Goal: Transaction & Acquisition: Purchase product/service

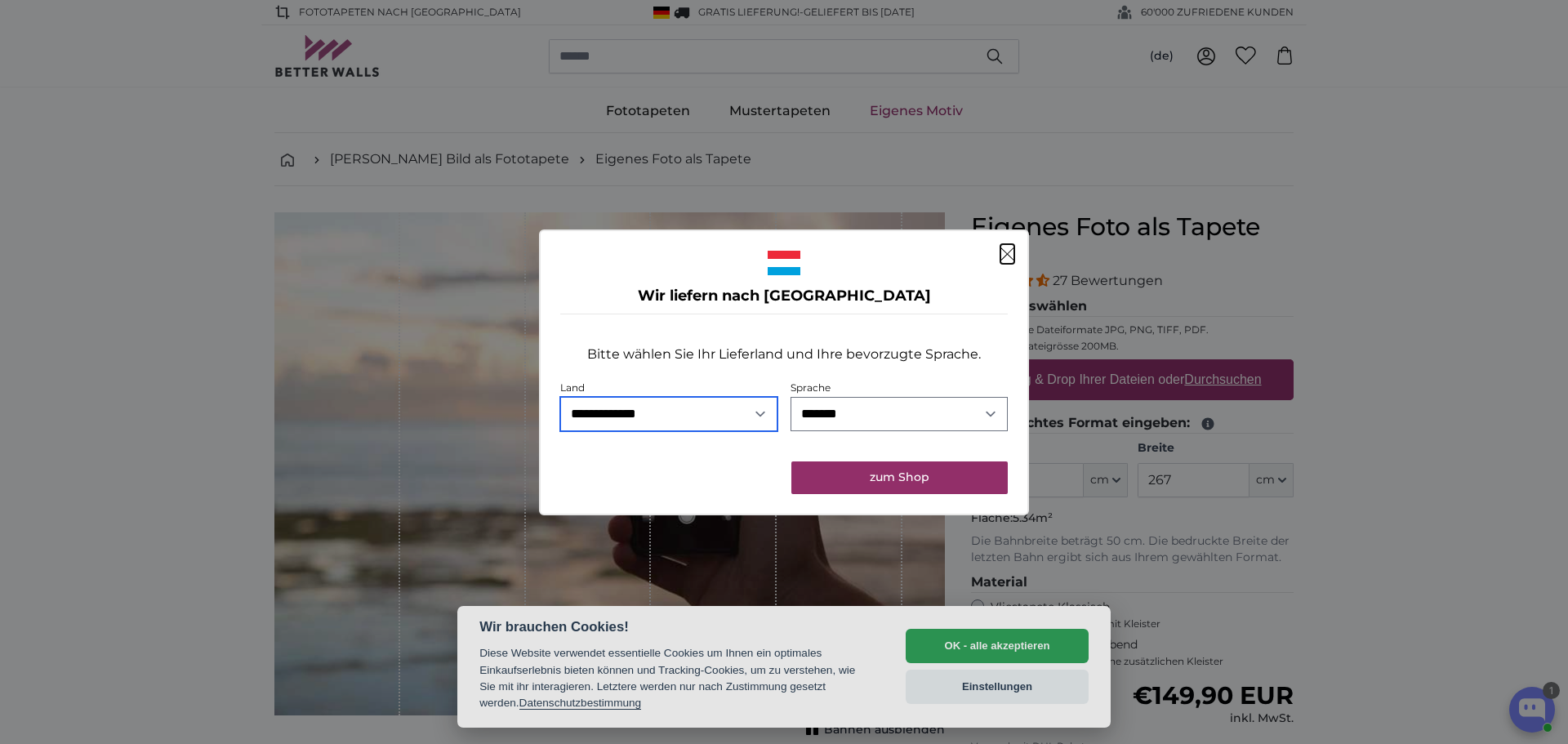
click at [669, 415] on select "**********" at bounding box center [668, 414] width 217 height 34
select select "**"
click at [560, 397] on select "**********" at bounding box center [668, 414] width 217 height 34
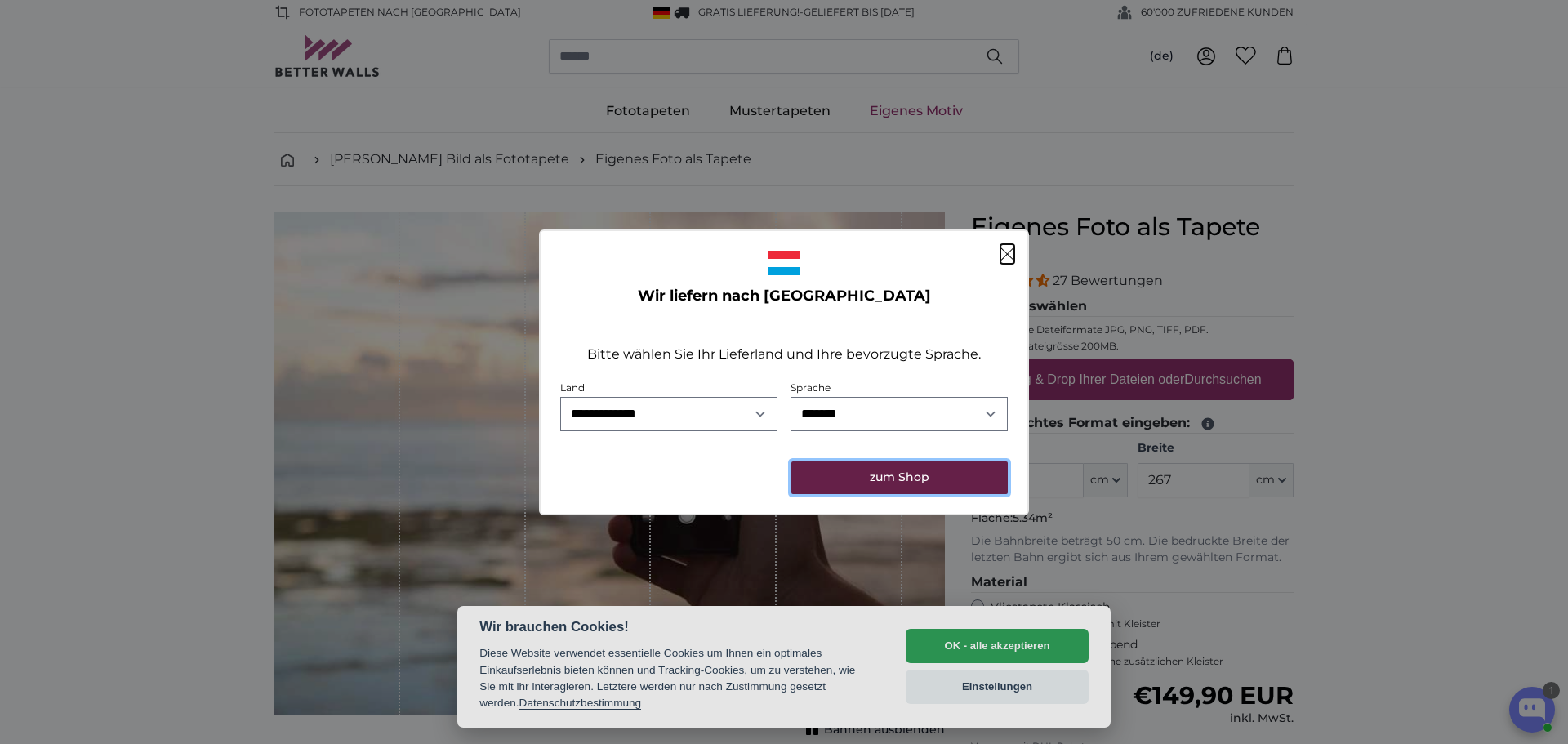
click at [903, 478] on button "zum Shop" at bounding box center [900, 478] width 216 height 33
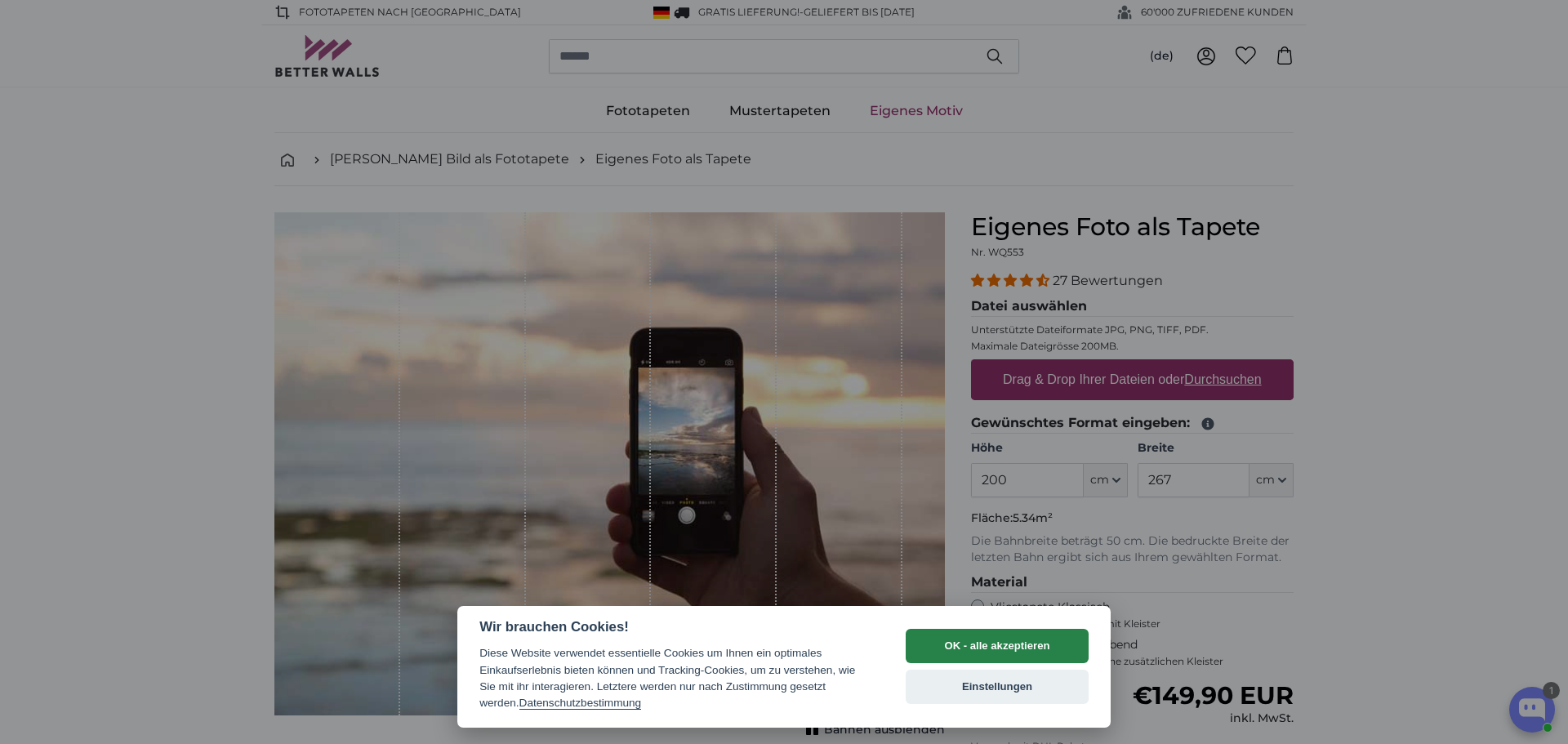
click at [978, 631] on button "OK - alle akzeptieren" at bounding box center [996, 646] width 183 height 34
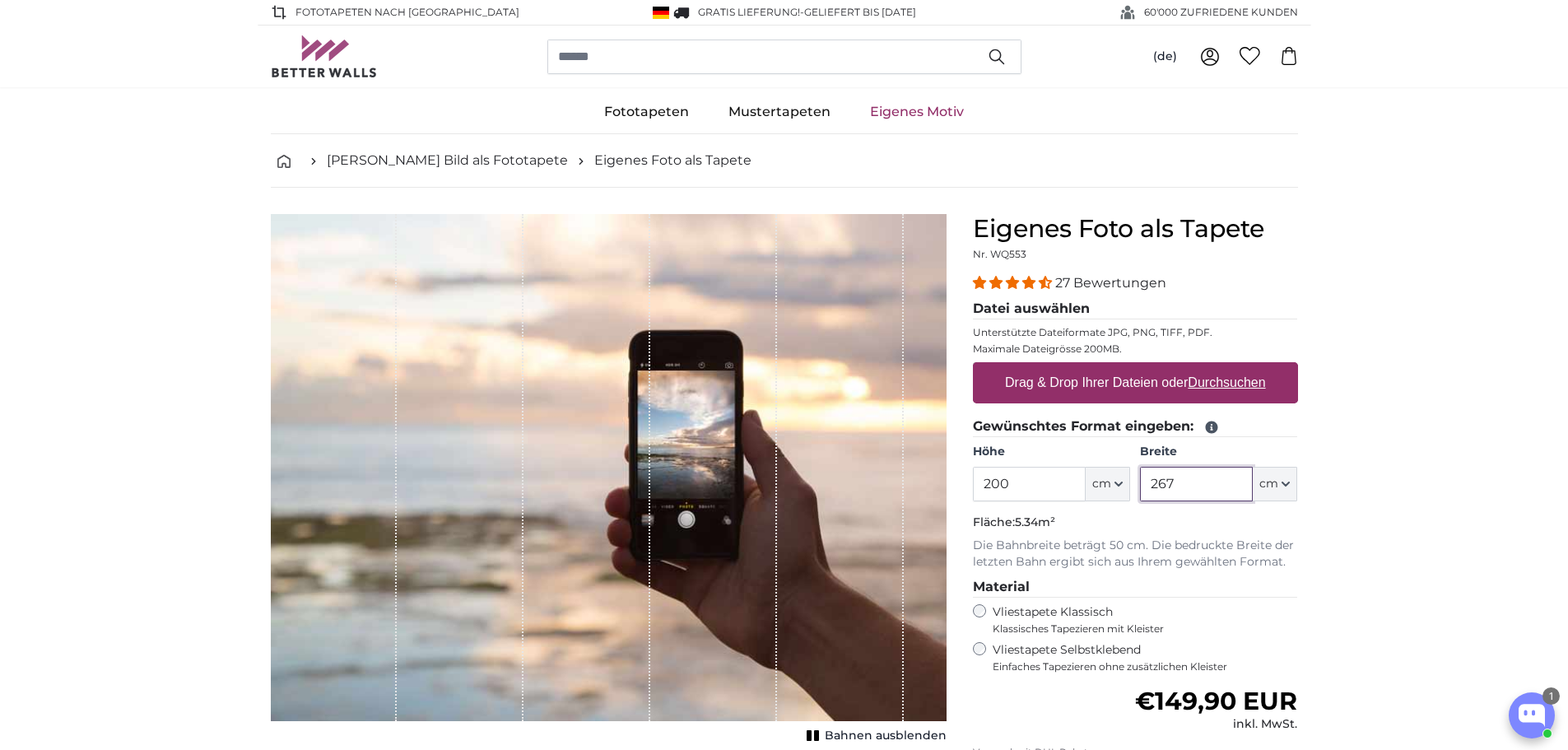
drag, startPoint x: 1186, startPoint y: 488, endPoint x: 1136, endPoint y: 488, distance: 50.0
click at [1136, 488] on div "Höhe 200 ft cm Centimeter (cm) Inches (inch) Feet (ft. in.) Breite 267 ft cm Ce…" at bounding box center [1136, 473] width 325 height 58
type input "205"
drag, startPoint x: 1004, startPoint y: 486, endPoint x: 932, endPoint y: 483, distance: 72.1
click at [932, 483] on product-detail "Abbrechen Bild zuschneiden Bahnen ausblenden Eigenes Foto als Tapete Nr. WQ553 …" at bounding box center [784, 571] width 1054 height 768
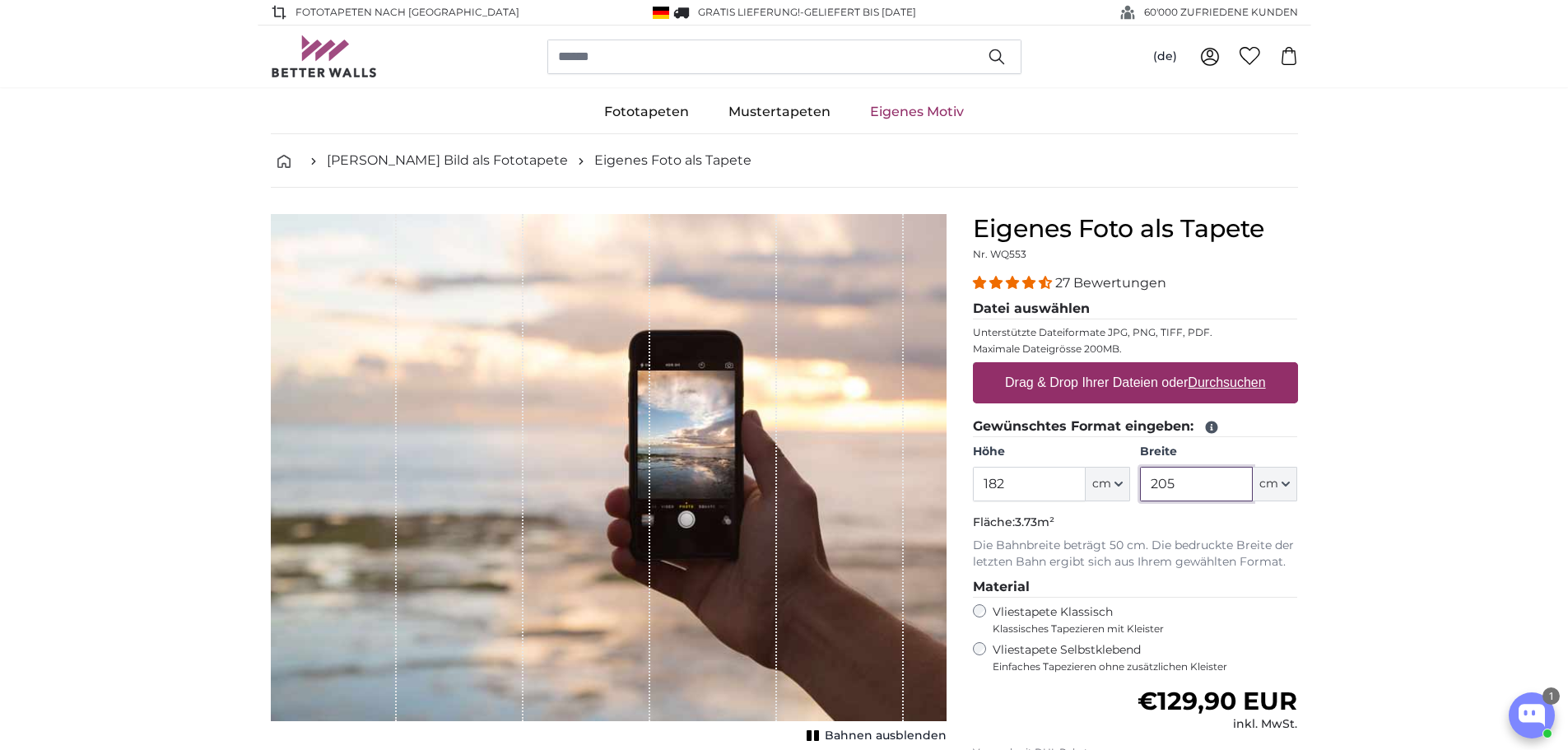
click at [1174, 481] on input "205" at bounding box center [1197, 484] width 113 height 35
click at [1021, 480] on input "182" at bounding box center [1029, 484] width 113 height 35
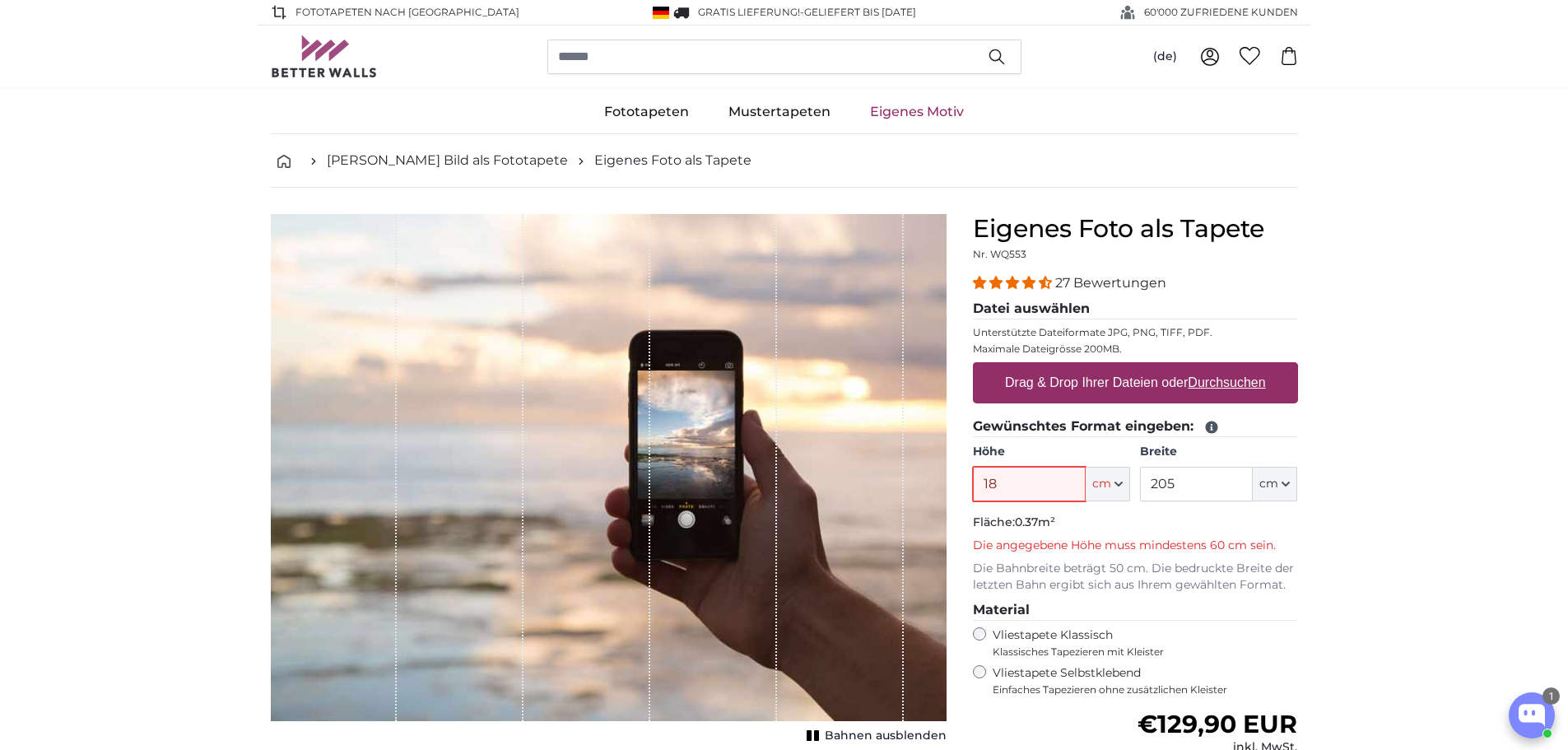
type input "182"
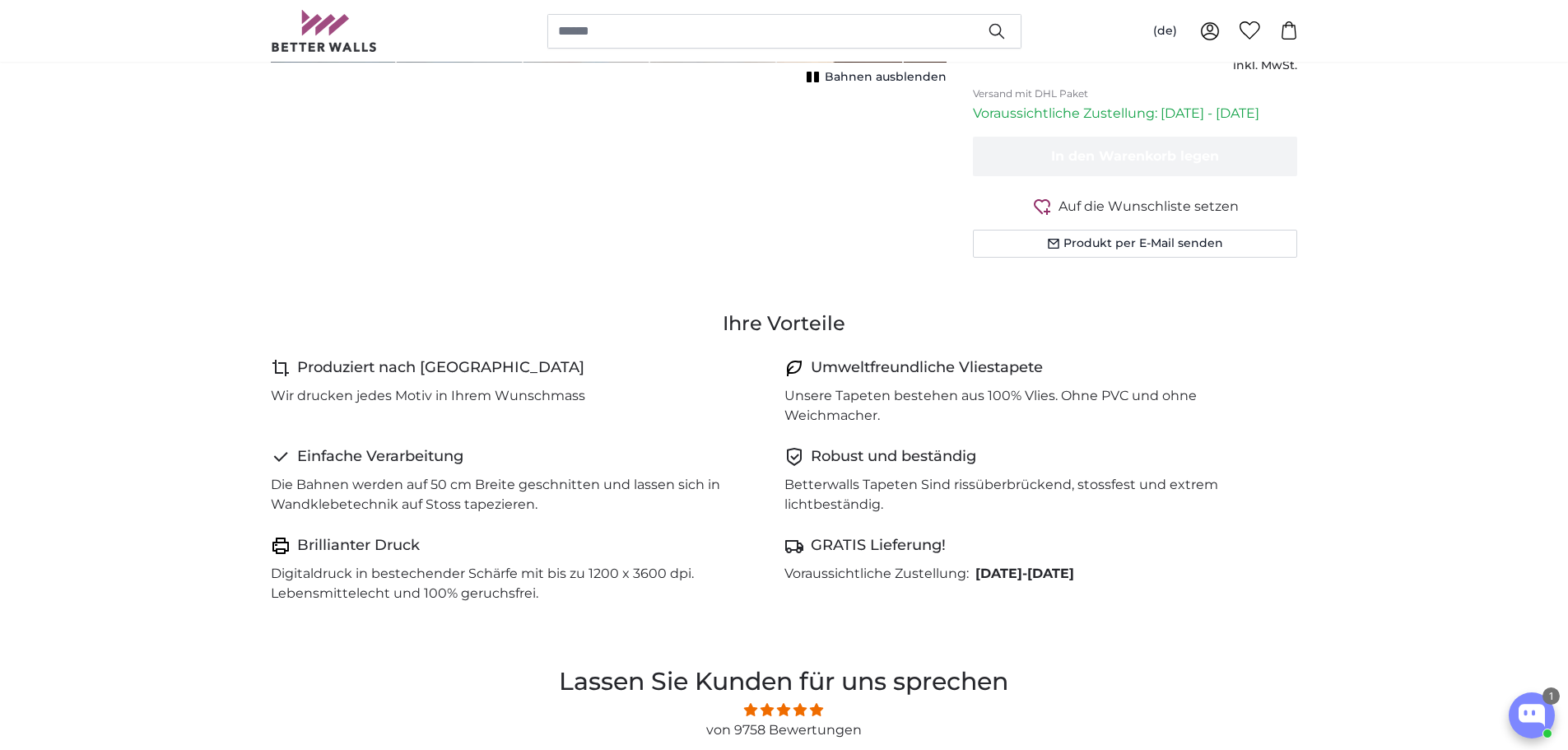
scroll to position [83, 0]
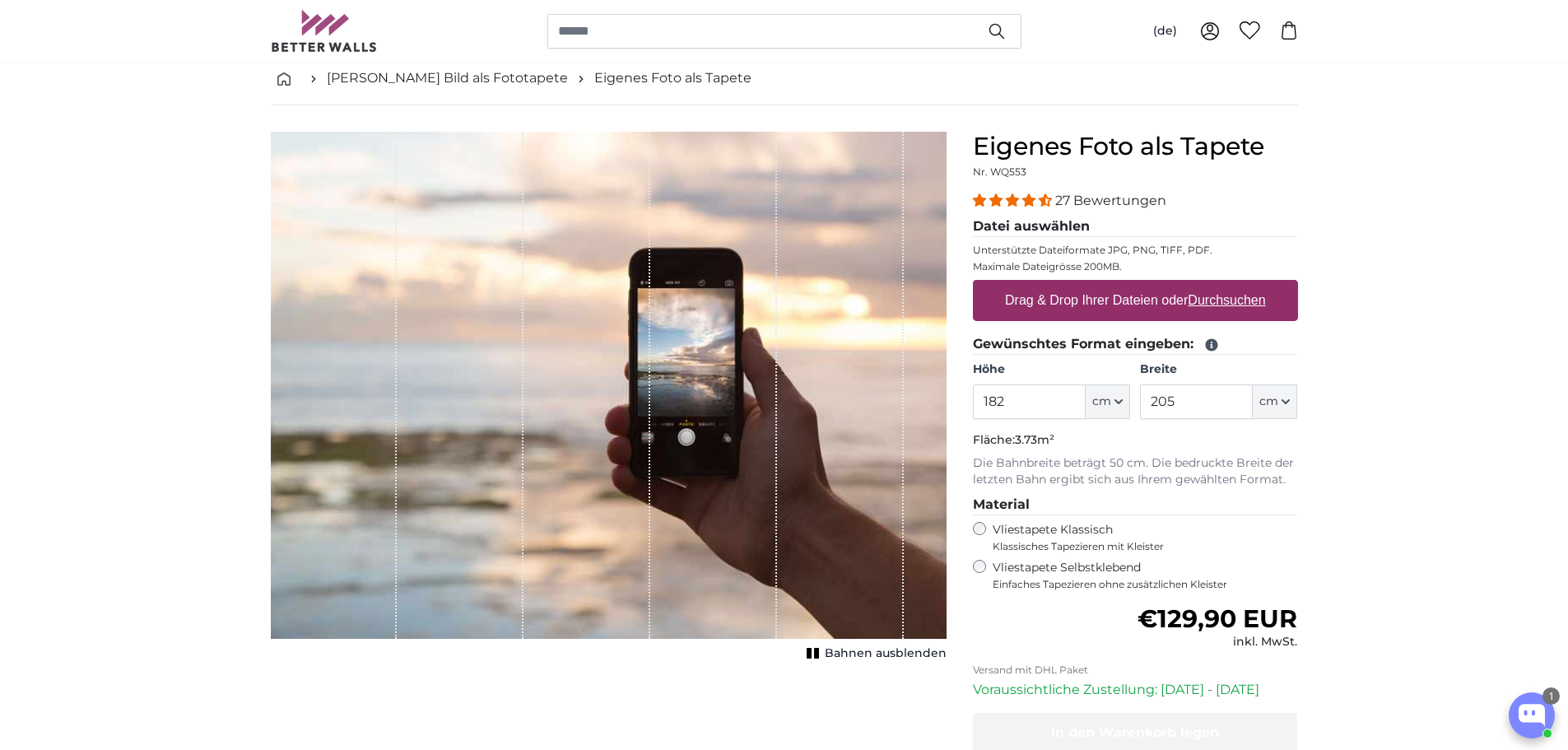
click at [1216, 307] on u "Durchsuchen" at bounding box center [1227, 300] width 78 height 14
click at [1216, 285] on input "Drag & Drop Ihrer Dateien oder Durchsuchen" at bounding box center [1136, 282] width 325 height 5
type input "**********"
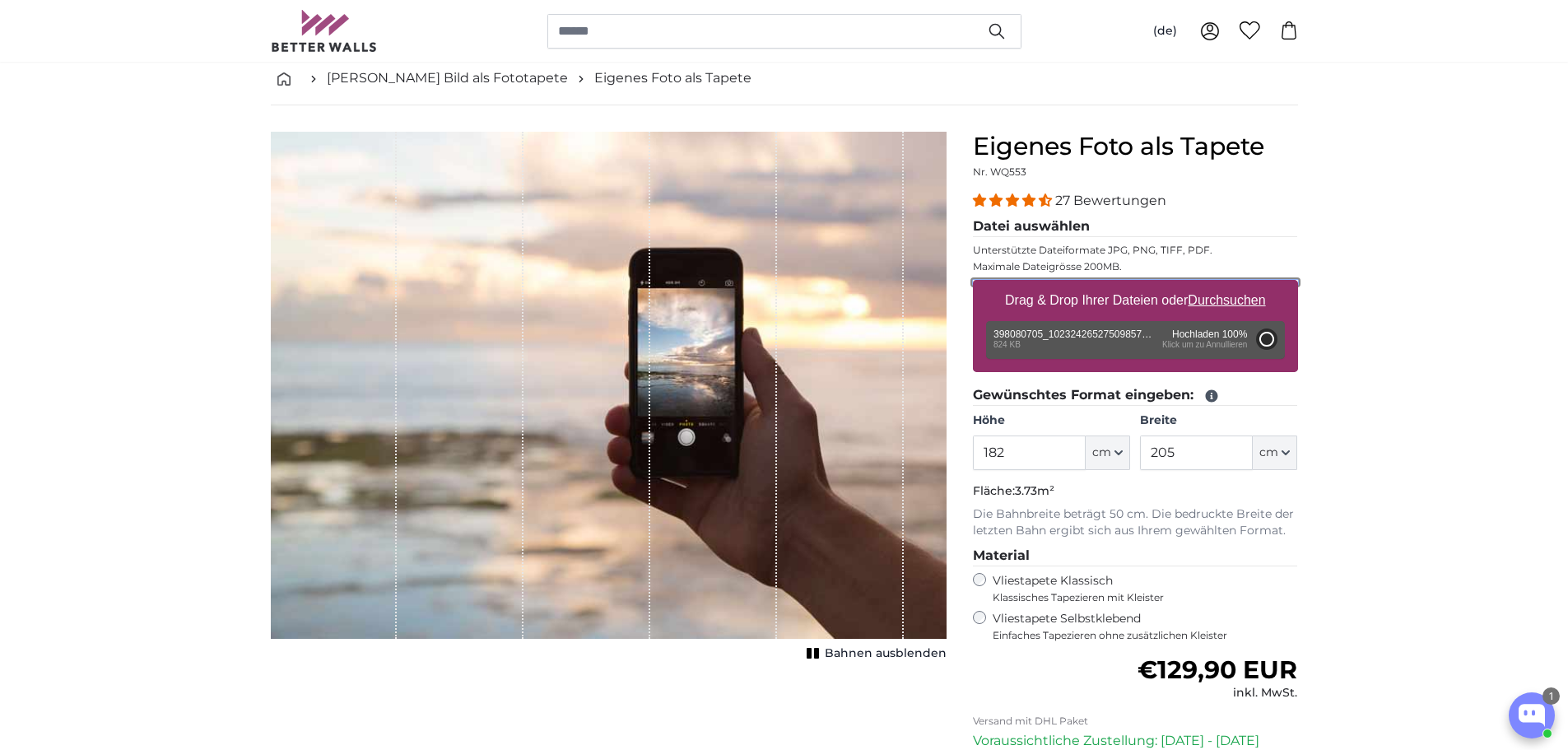
type input "96"
type input "144"
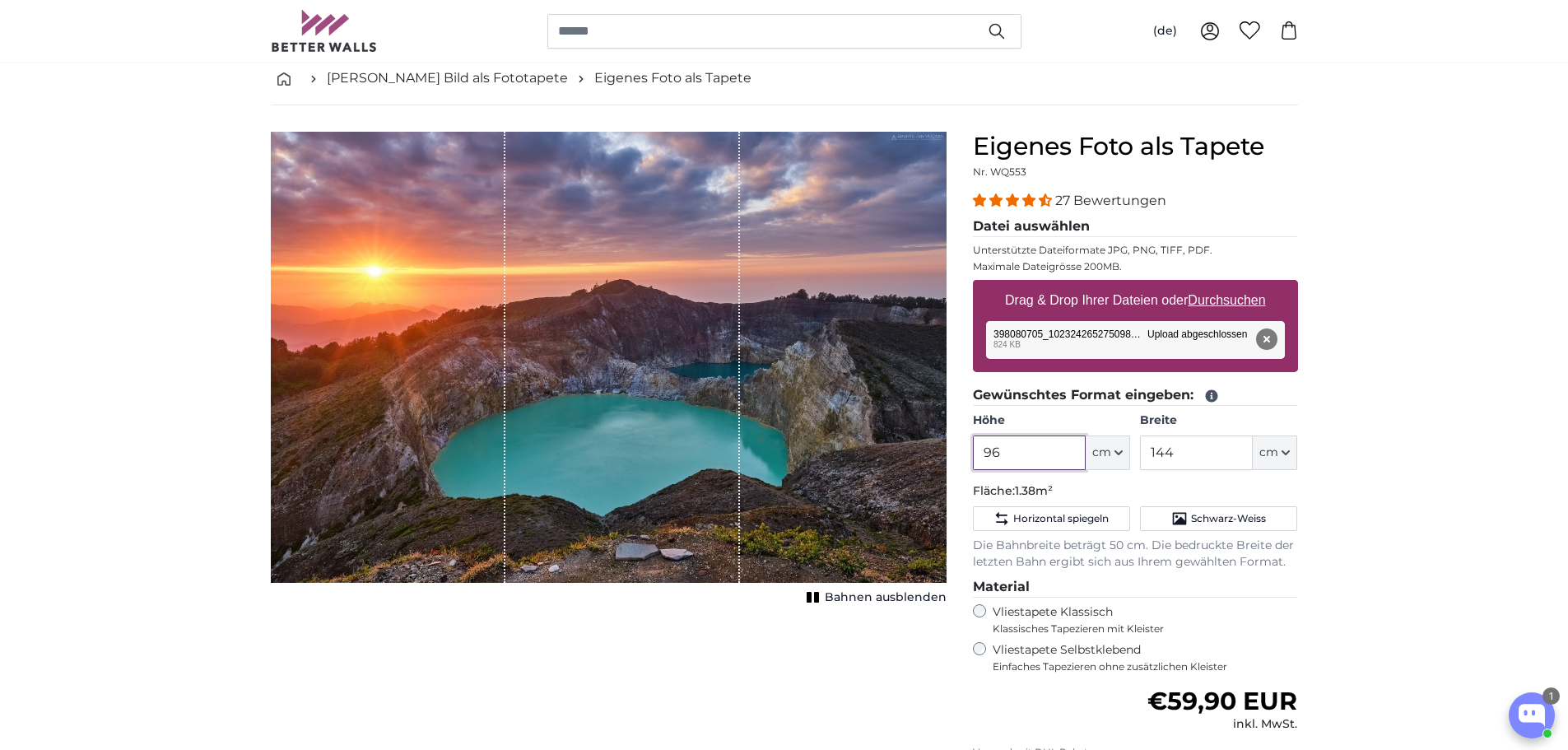
drag, startPoint x: 1037, startPoint y: 450, endPoint x: 923, endPoint y: 450, distance: 114.0
click at [923, 450] on product-detail "Abbrechen Bild zuschneiden Bahnen ausblenden Eigenes Foto als Tapete Nr. WQ553 …" at bounding box center [784, 531] width 1054 height 851
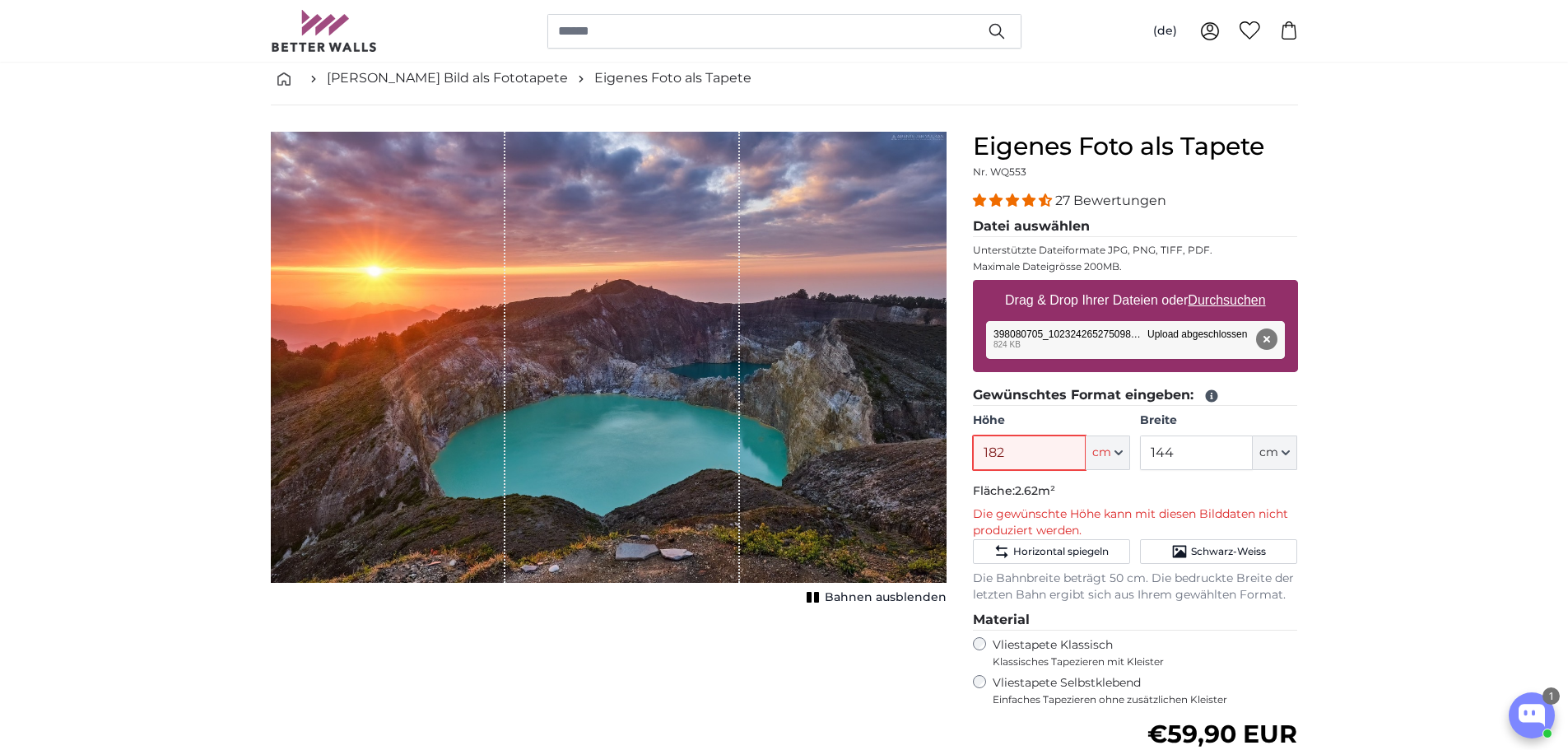
type input "182"
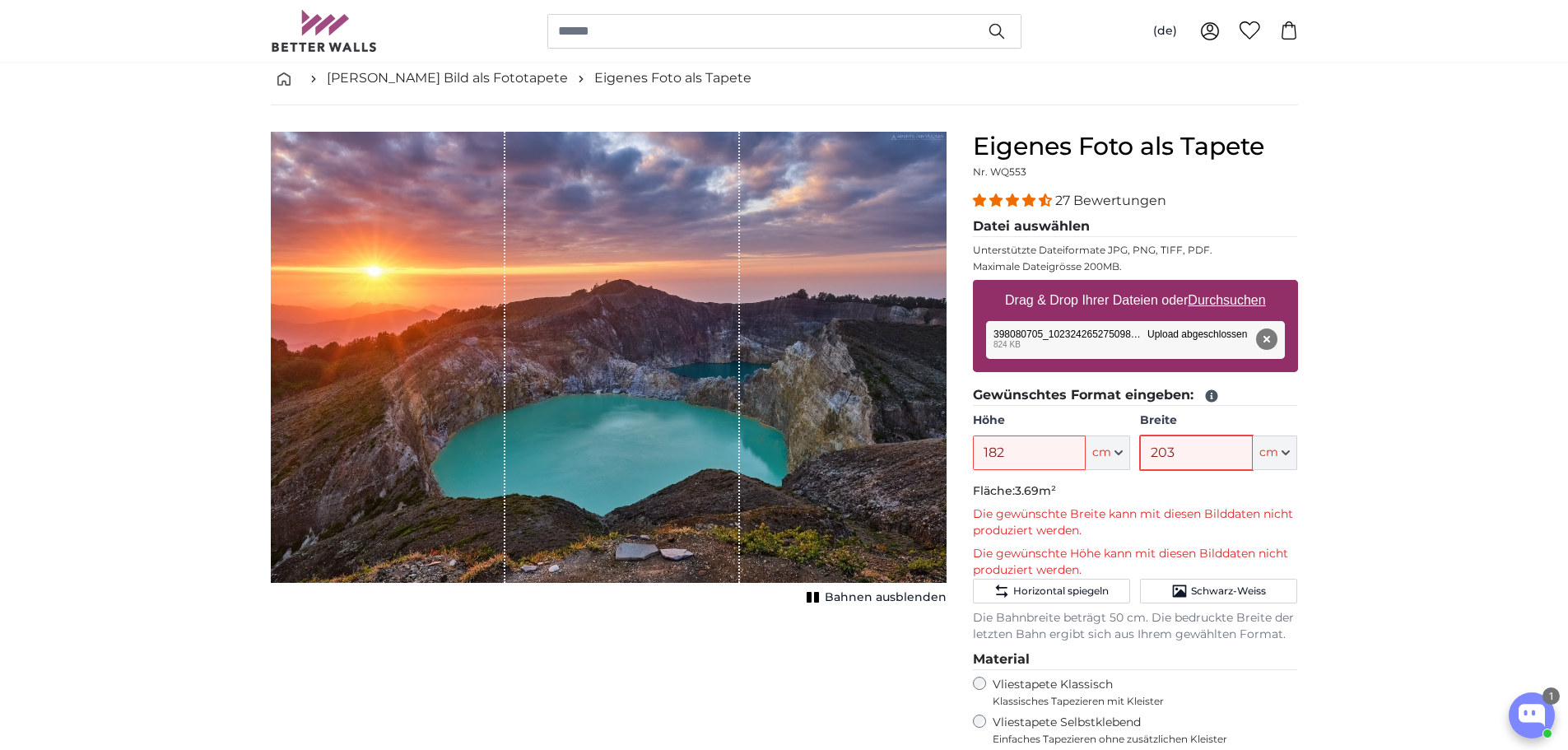
type input "203"
click at [1254, 305] on u "Durchsuchen" at bounding box center [1227, 300] width 78 height 14
click at [1254, 285] on input "Drag & Drop Ihrer Dateien oder Durchsuchen" at bounding box center [1136, 282] width 325 height 5
type input "**********"
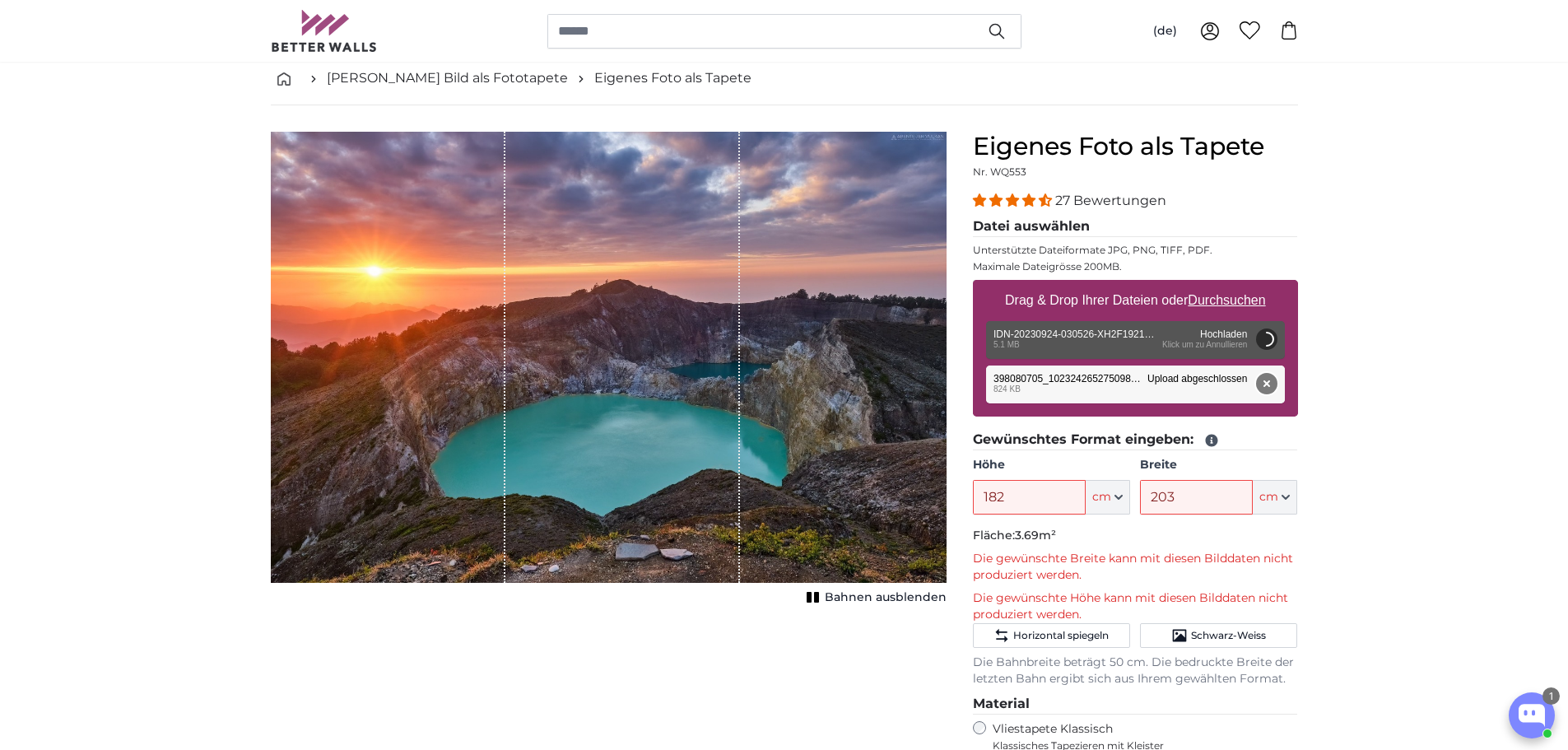
click at [1263, 387] on button "Entfernen" at bounding box center [1266, 384] width 21 height 21
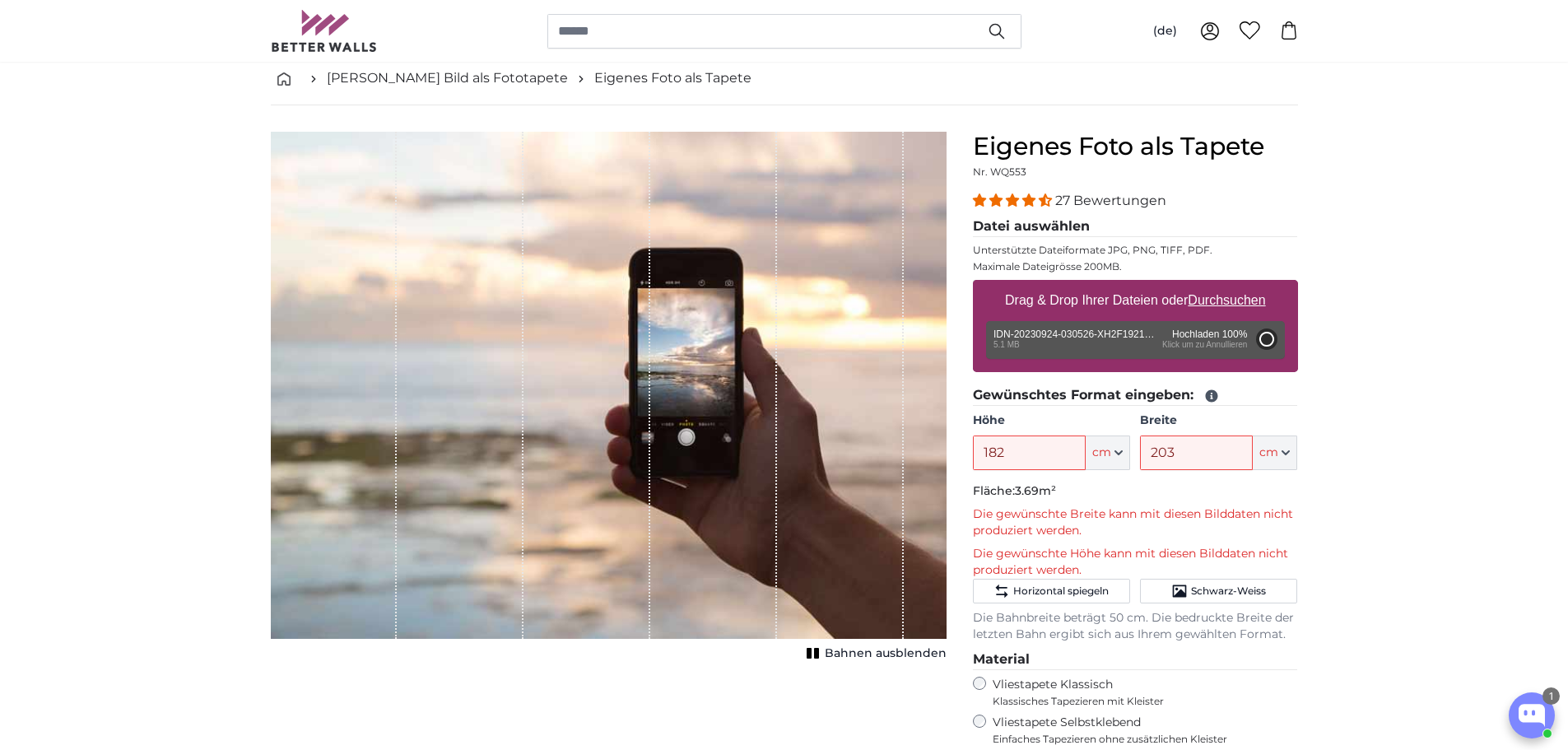
type input "129"
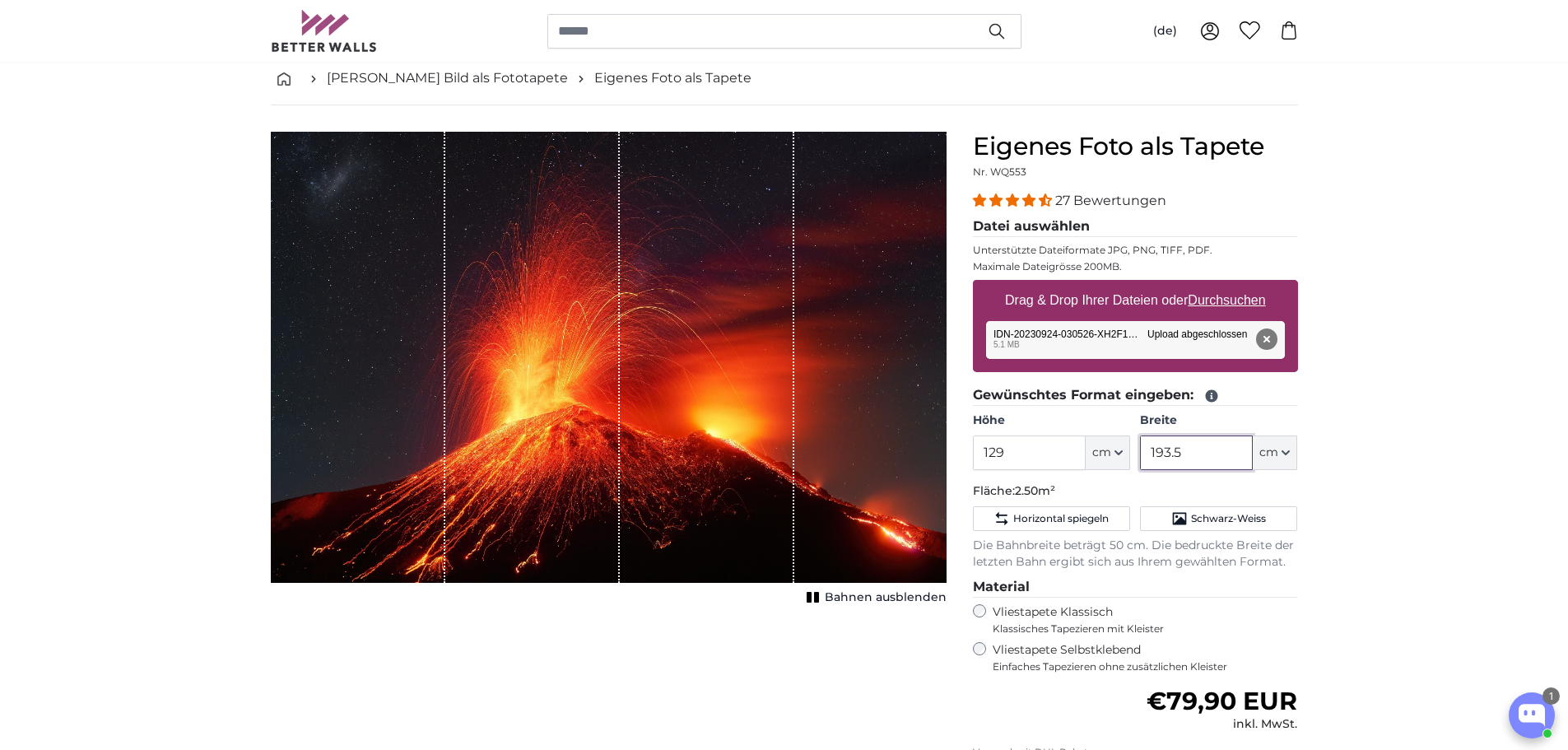
drag, startPoint x: 1209, startPoint y: 461, endPoint x: 1074, endPoint y: 447, distance: 135.7
click at [1074, 447] on div "Höhe 129 ft cm Centimeter (cm) Inches (inch) Feet (ft. in.) Breite 193.5 ft cm …" at bounding box center [1136, 441] width 325 height 58
type input "140"
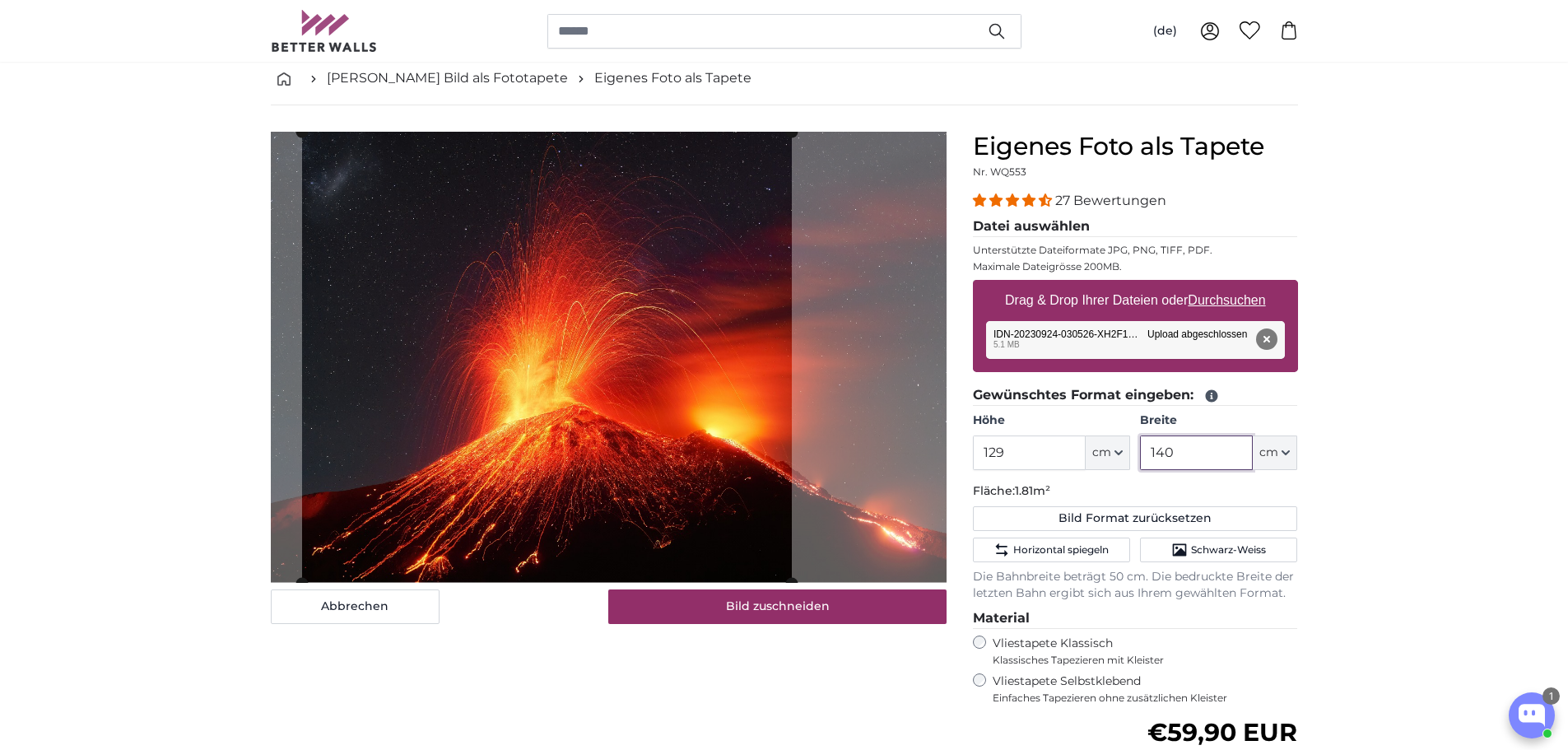
click at [492, 380] on cropper-handle at bounding box center [547, 357] width 490 height 451
click at [1167, 523] on button "Bild Format zurücksetzen" at bounding box center [1136, 519] width 325 height 25
type input "193.5"
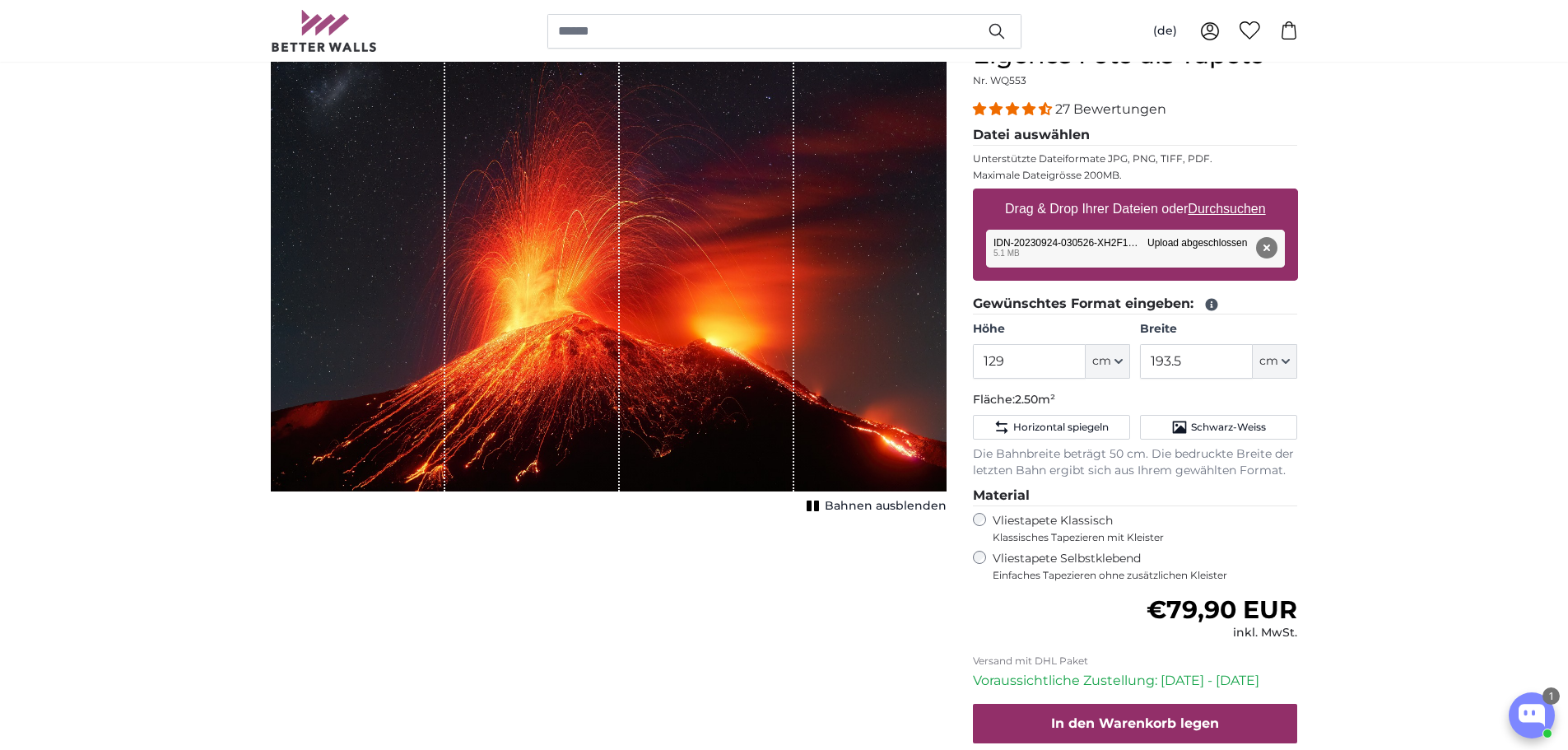
scroll to position [165, 0]
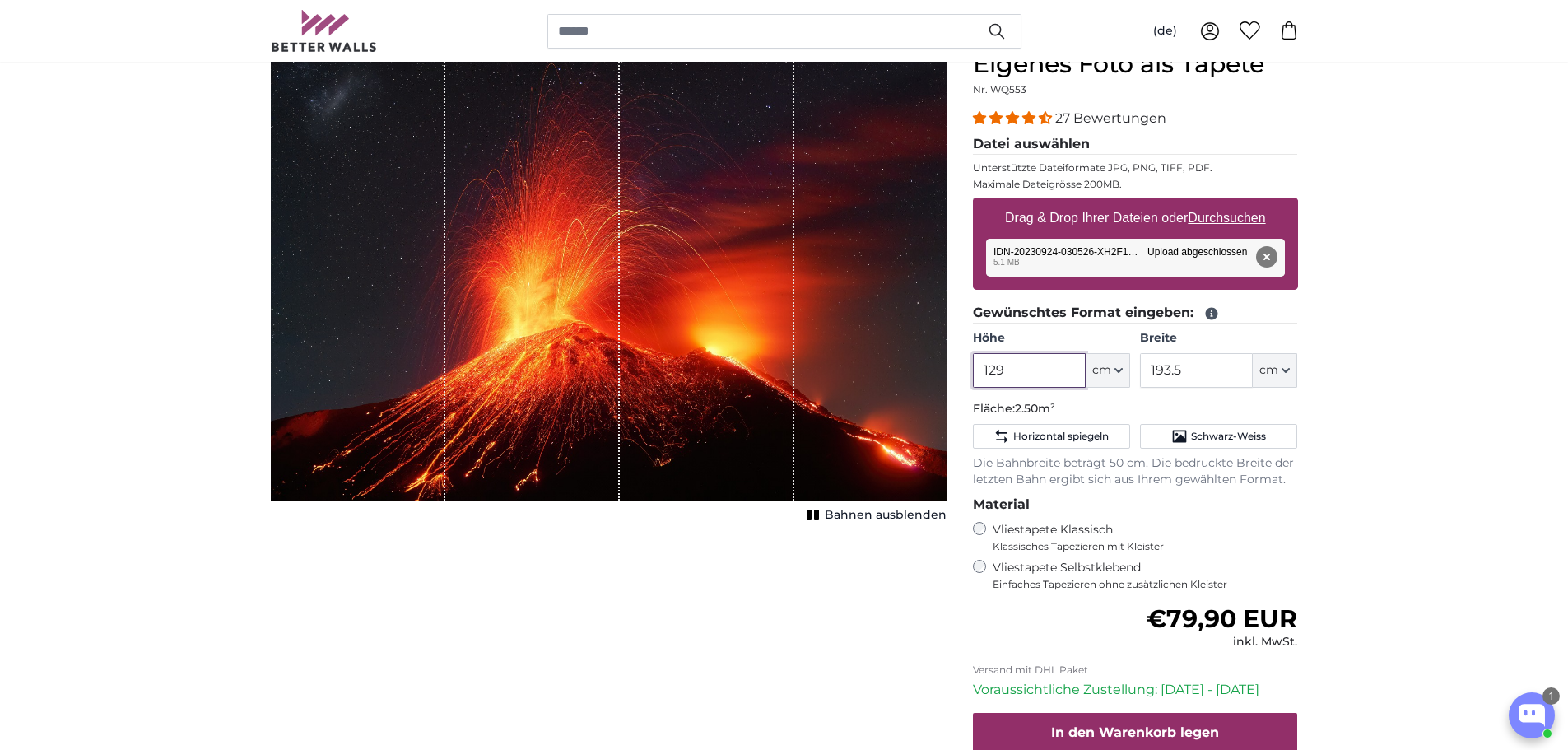
drag, startPoint x: 1030, startPoint y: 370, endPoint x: 904, endPoint y: 353, distance: 127.1
click at [904, 353] on product-detail "Abbrechen Bild zuschneiden Bahnen ausblenden Eigenes Foto als Tapete Nr. WQ553 …" at bounding box center [784, 448] width 1054 height 851
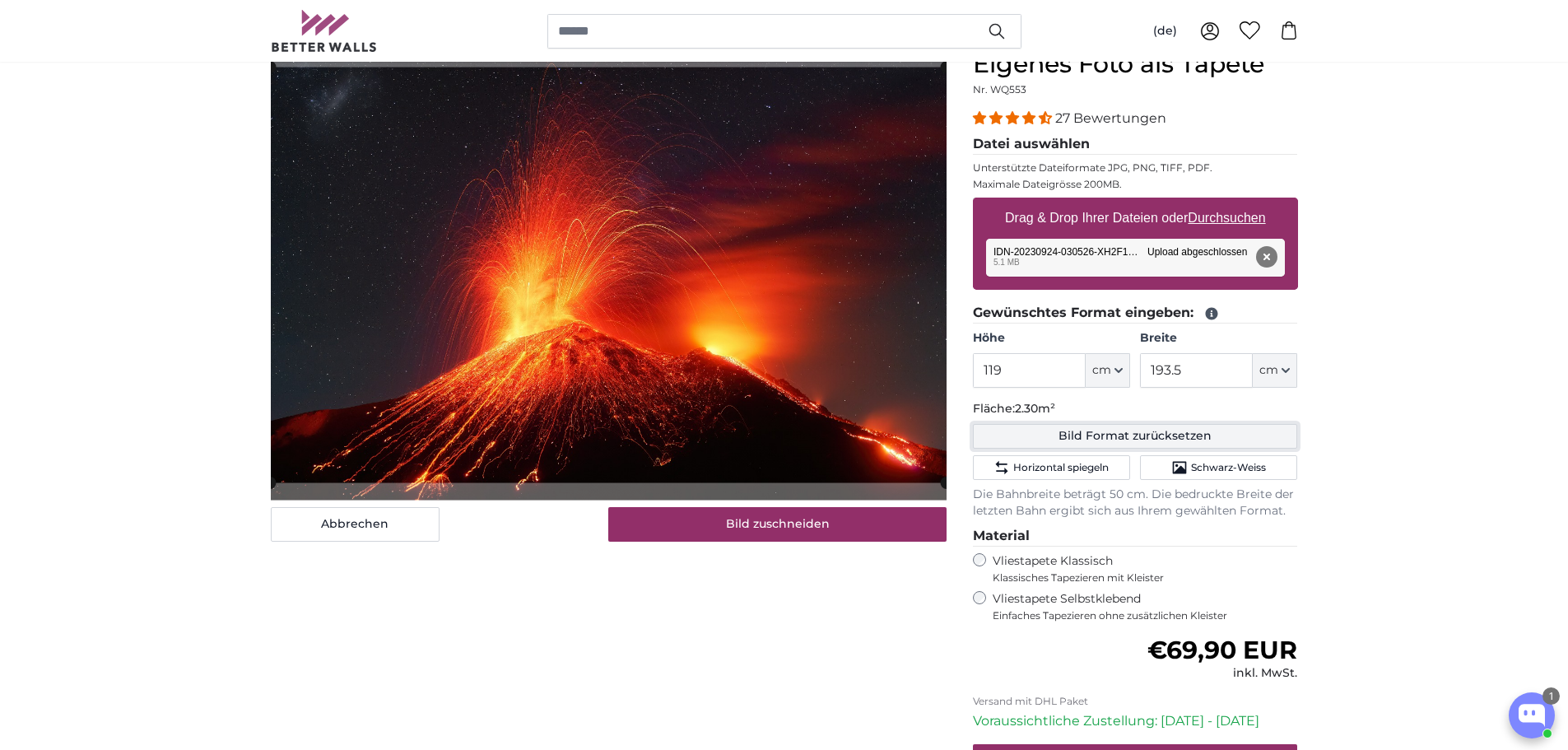
click at [1177, 432] on button "Bild Format zurücksetzen" at bounding box center [1136, 436] width 325 height 25
type input "129"
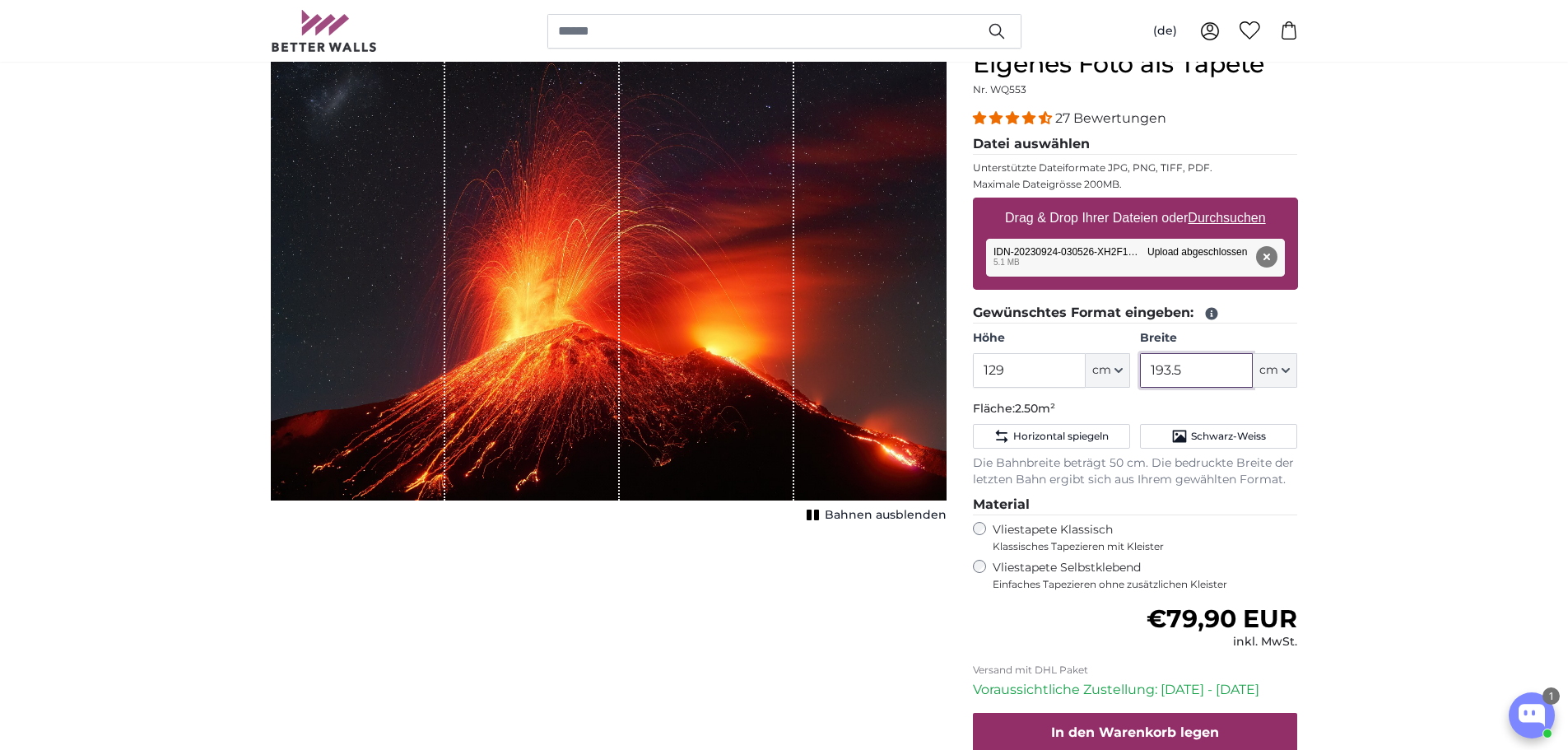
drag, startPoint x: 1202, startPoint y: 370, endPoint x: 1079, endPoint y: 361, distance: 123.3
click at [1079, 361] on div "Höhe 129 ft cm Centimeter (cm) Inches (inch) Feet (ft. in.) Breite 193.5 ft cm …" at bounding box center [1136, 359] width 325 height 58
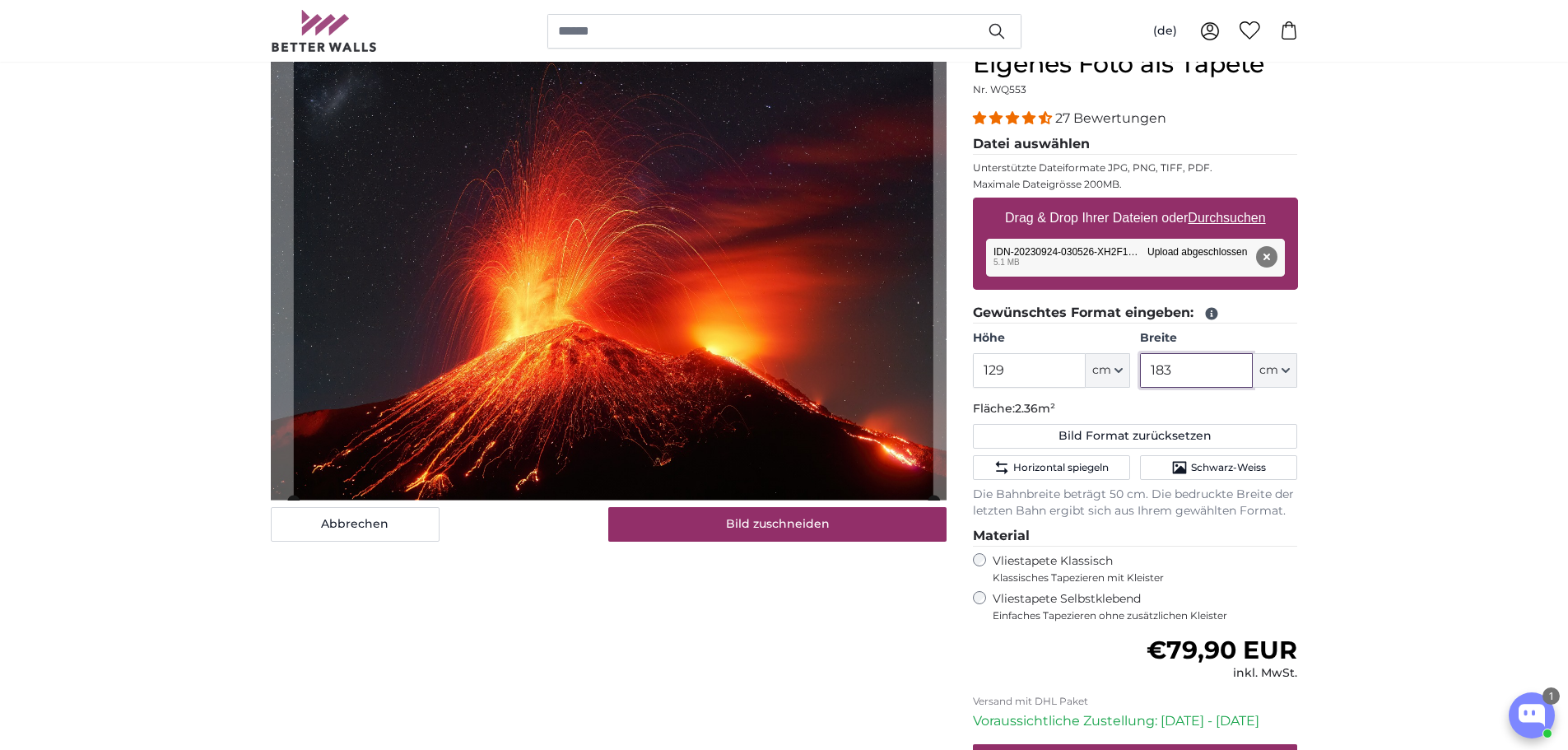
click at [413, 282] on cropper-handle at bounding box center [612, 275] width 640 height 451
drag, startPoint x: 1199, startPoint y: 367, endPoint x: 1108, endPoint y: 365, distance: 91.0
click at [1108, 365] on div "Höhe 129 ft cm Centimeter (cm) Inches (inch) Feet (ft. in.) Breite 183 ft cm Ce…" at bounding box center [1136, 359] width 325 height 58
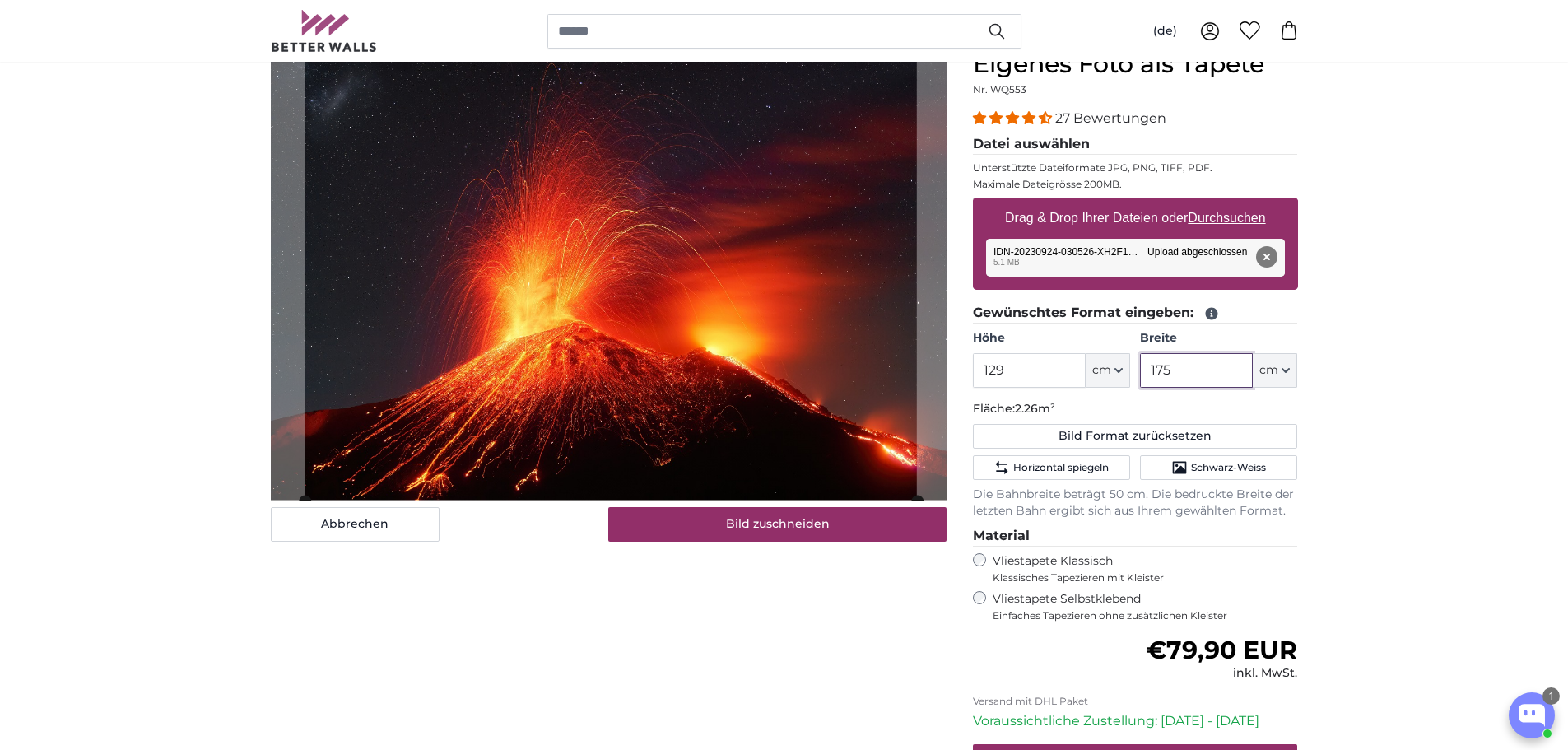
click at [555, 216] on cropper-handle at bounding box center [610, 275] width 612 height 451
click at [1184, 404] on p "Fläche: 2.28m²" at bounding box center [1136, 409] width 325 height 17
click at [744, 364] on cropper-handle at bounding box center [613, 275] width 619 height 451
drag, startPoint x: 1199, startPoint y: 372, endPoint x: 1099, endPoint y: 368, distance: 100.1
click at [1099, 368] on div "Höhe 129 ft cm Centimeter (cm) Inches (inch) Feet (ft. in.) Breite 177 ft cm Ce…" at bounding box center [1136, 359] width 325 height 58
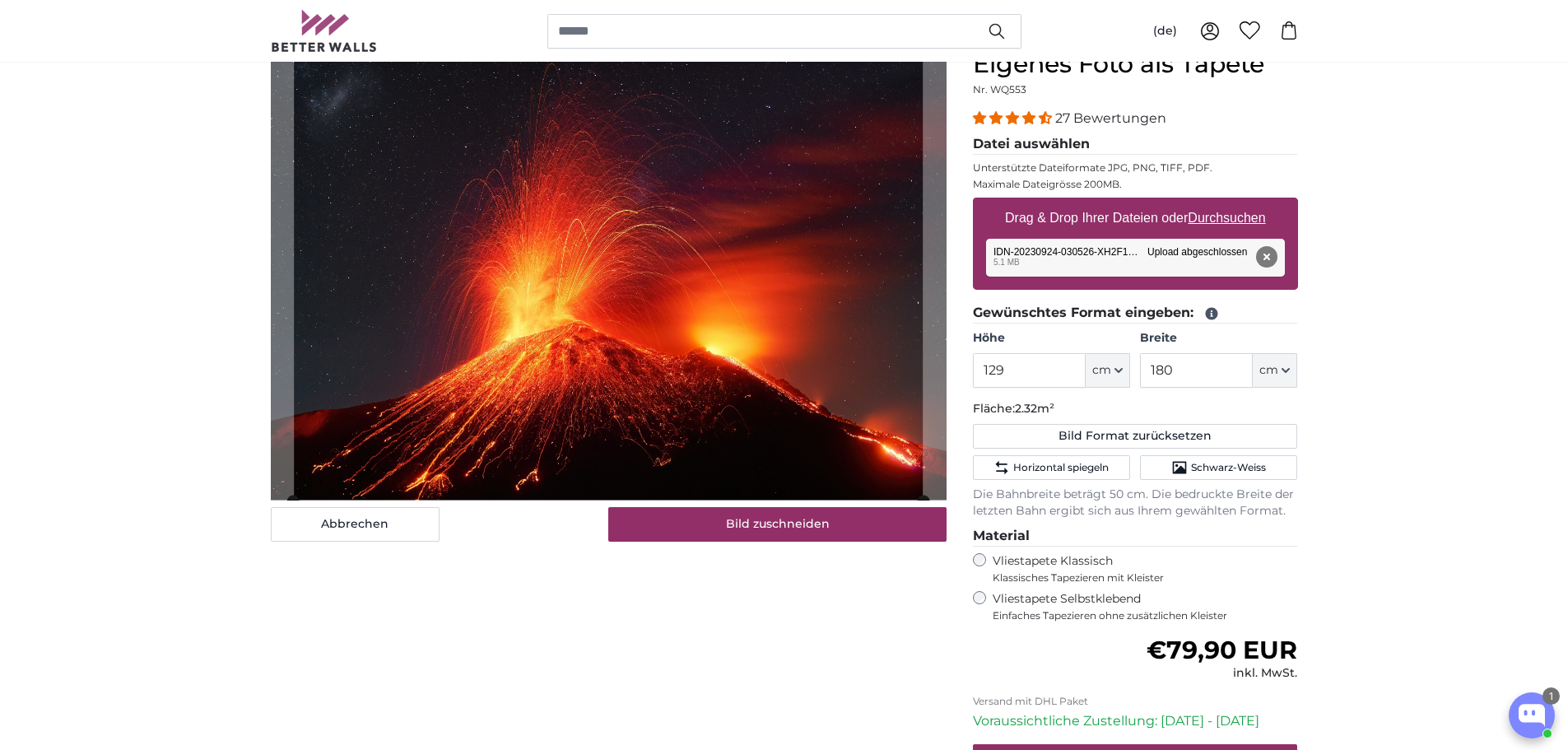
click at [1274, 254] on button "Entfernen" at bounding box center [1266, 257] width 21 height 21
type input "193.5"
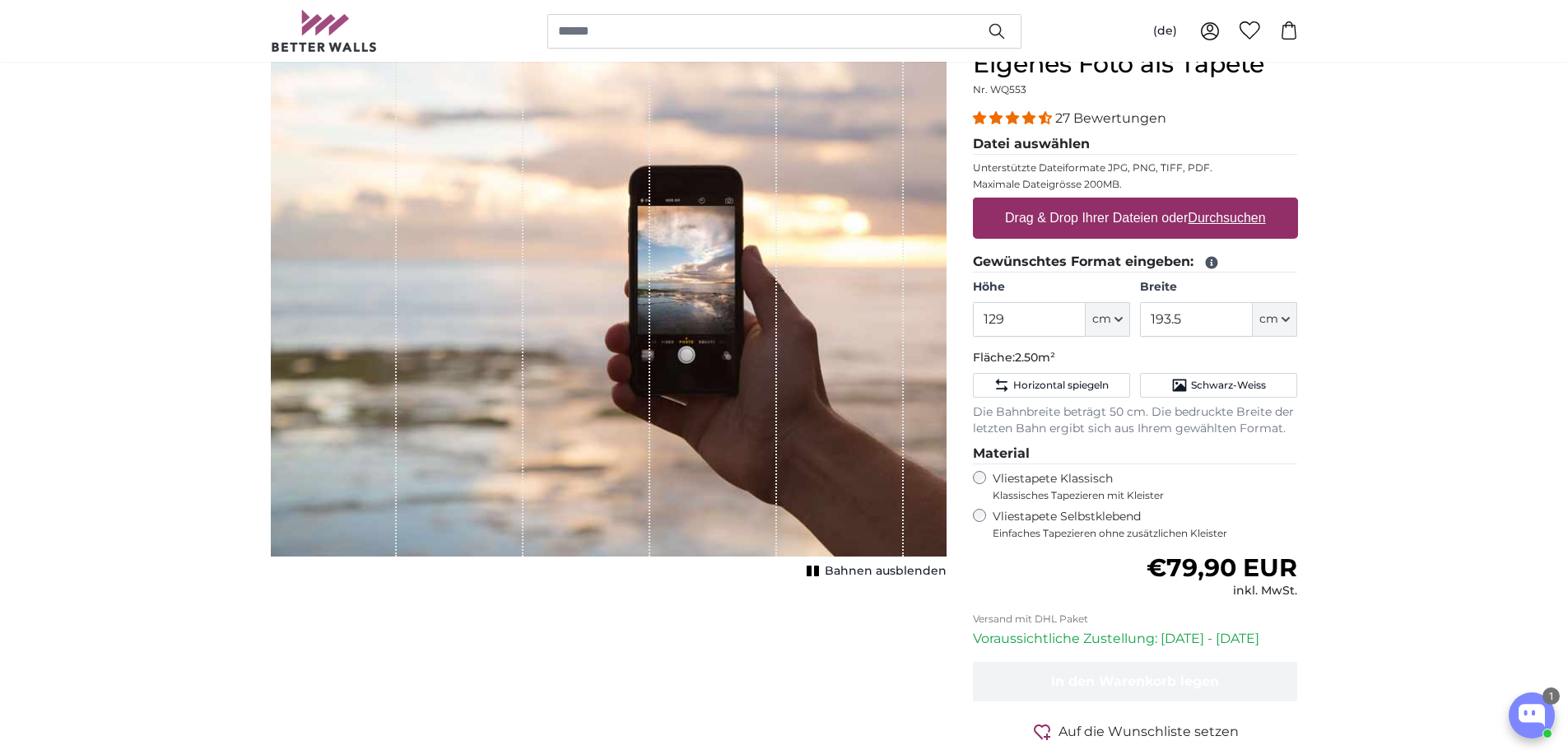
click at [1240, 212] on u "Durchsuchen" at bounding box center [1227, 217] width 78 height 14
click at [1240, 202] on input "Drag & Drop Ihrer Dateien oder Durchsuchen" at bounding box center [1136, 200] width 325 height 5
type input "**********"
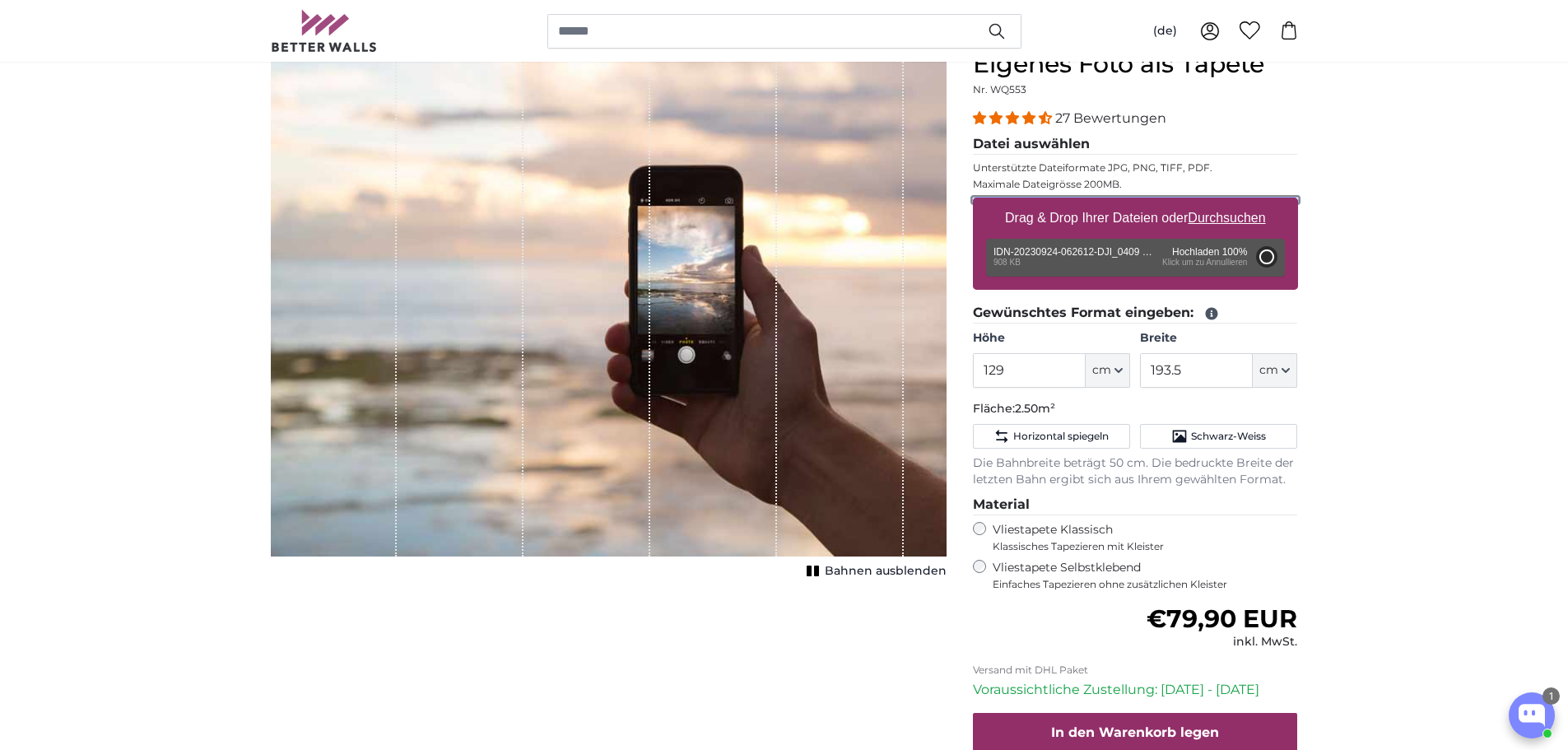
type input "88"
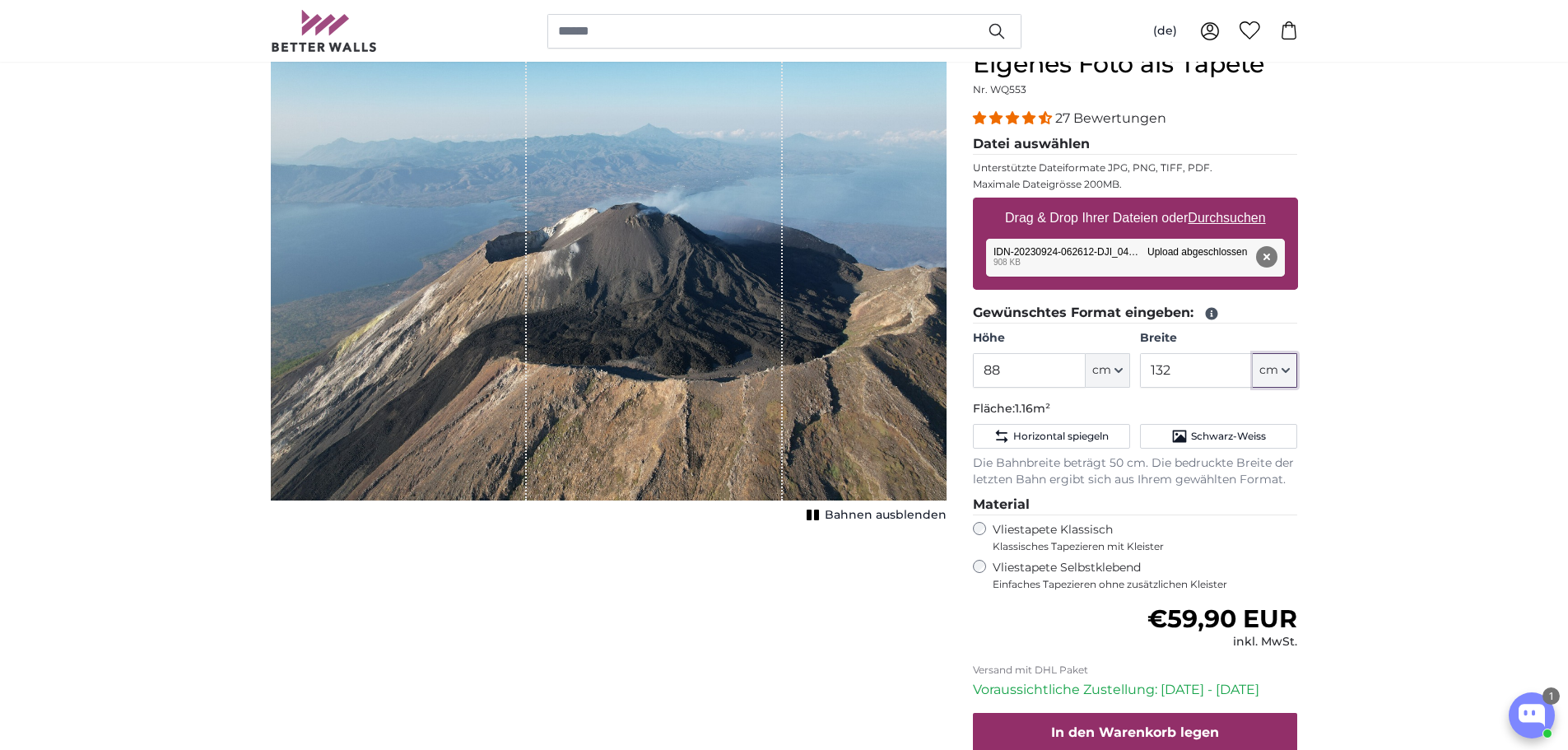
click at [1292, 367] on button "cm" at bounding box center [1275, 370] width 45 height 35
click at [1294, 369] on button "cm" at bounding box center [1275, 370] width 45 height 35
drag, startPoint x: 1221, startPoint y: 366, endPoint x: 1148, endPoint y: 366, distance: 73.0
click at [1148, 366] on input "132" at bounding box center [1197, 370] width 113 height 35
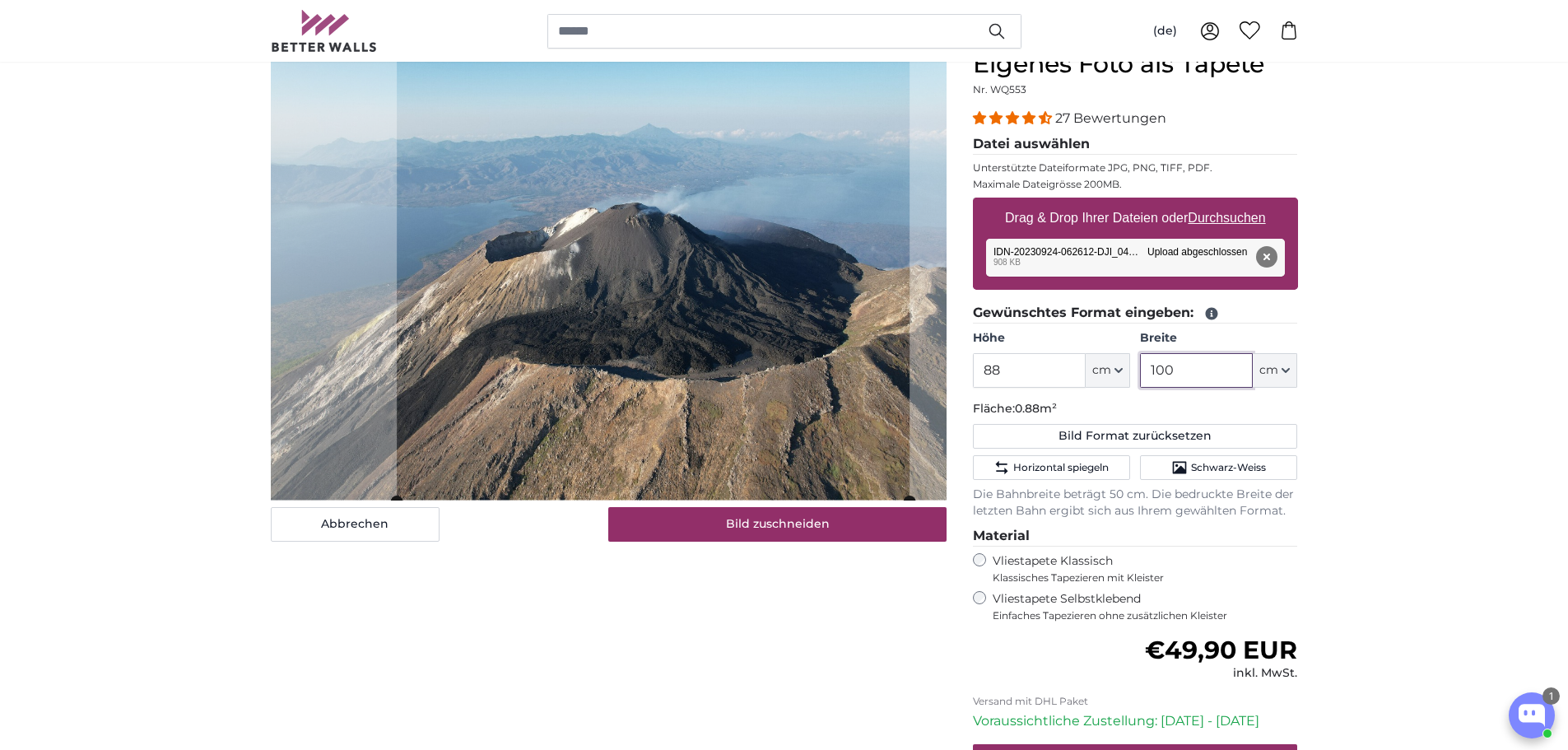
click at [775, 274] on cropper-handle at bounding box center [654, 276] width 513 height 451
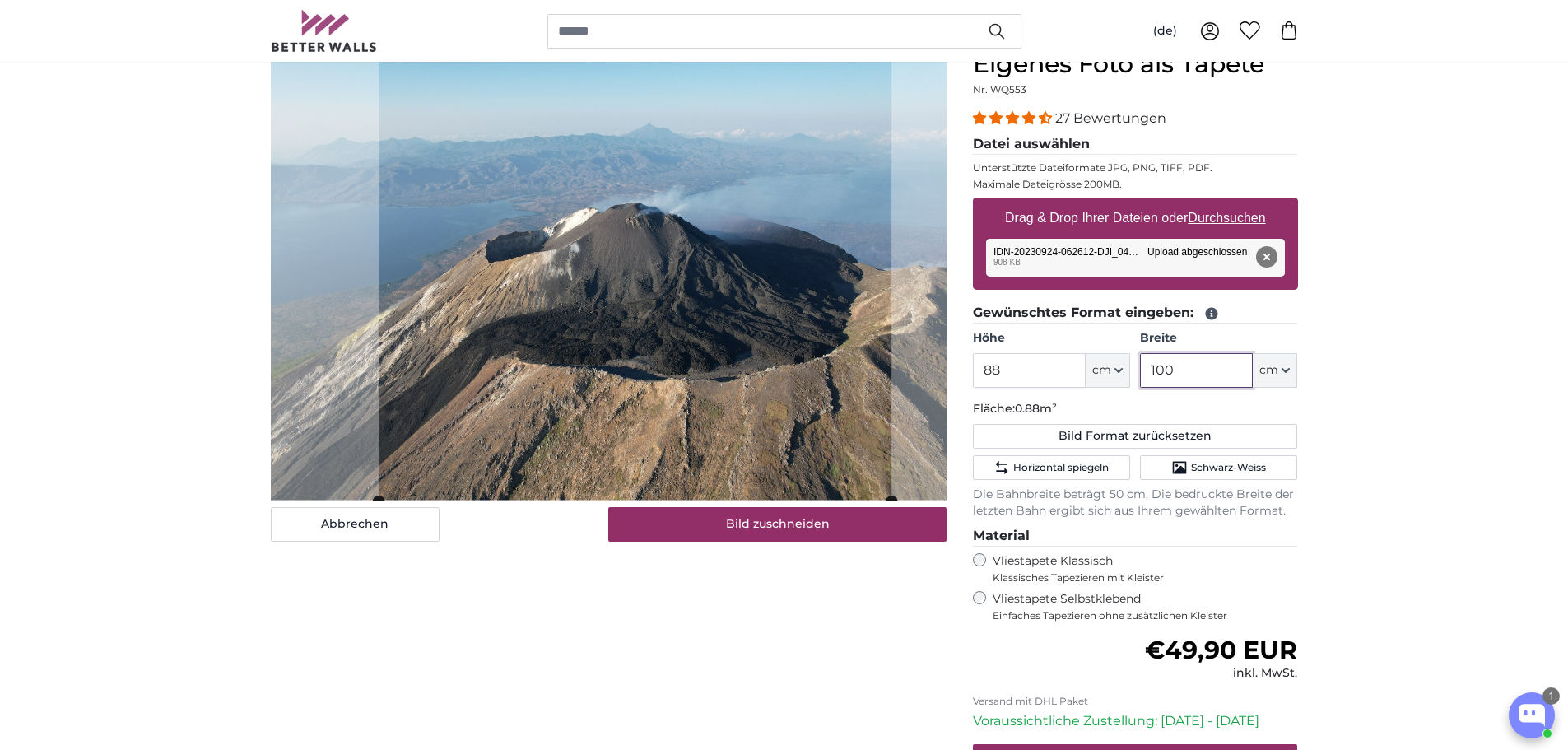
click at [627, 295] on cropper-handle at bounding box center [635, 276] width 513 height 451
drag, startPoint x: 1156, startPoint y: 367, endPoint x: 1204, endPoint y: 369, distance: 48.0
click at [1204, 369] on input "100" at bounding box center [1197, 370] width 113 height 35
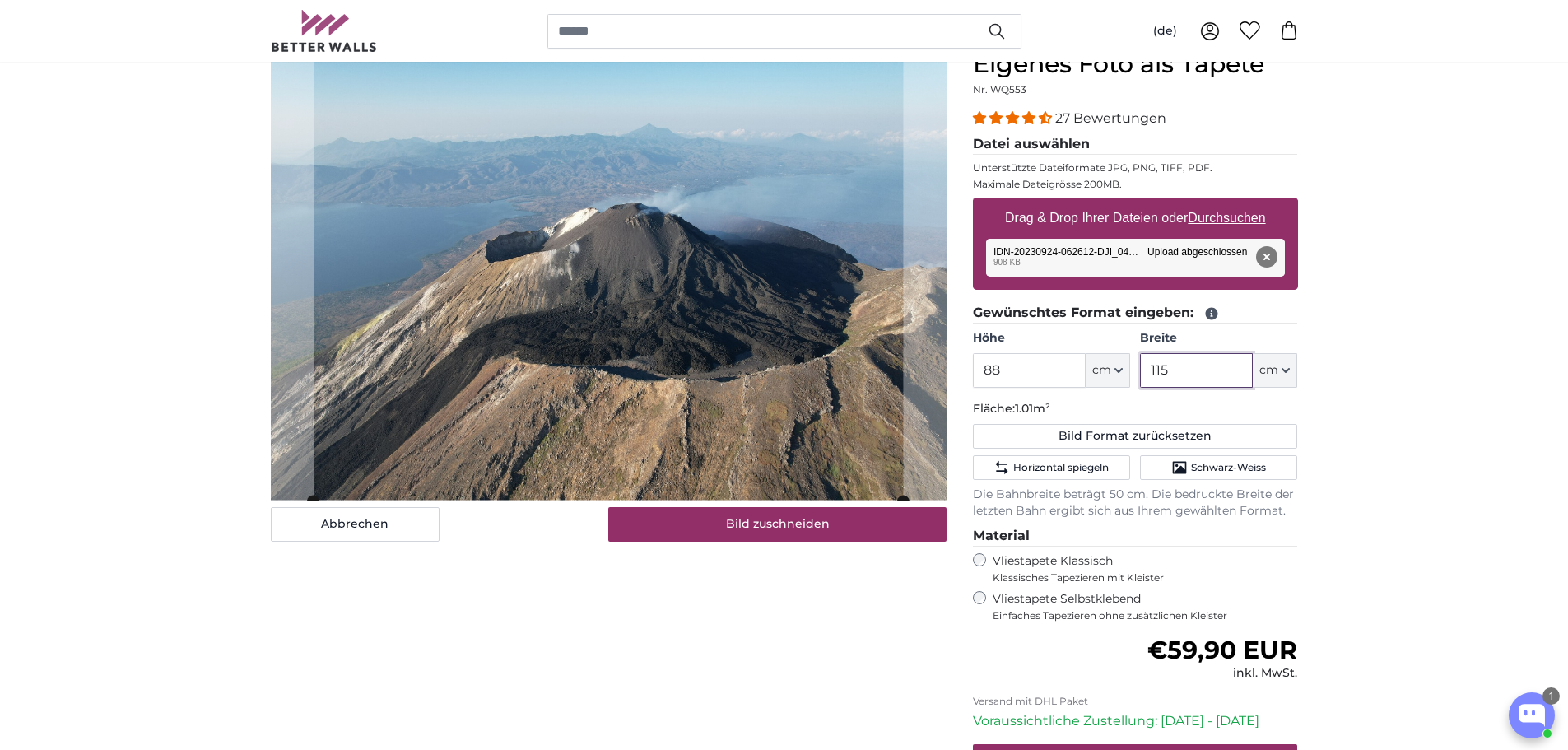
click at [1197, 355] on input "115" at bounding box center [1197, 370] width 113 height 35
click at [575, 291] on cropper-handle at bounding box center [616, 275] width 600 height 451
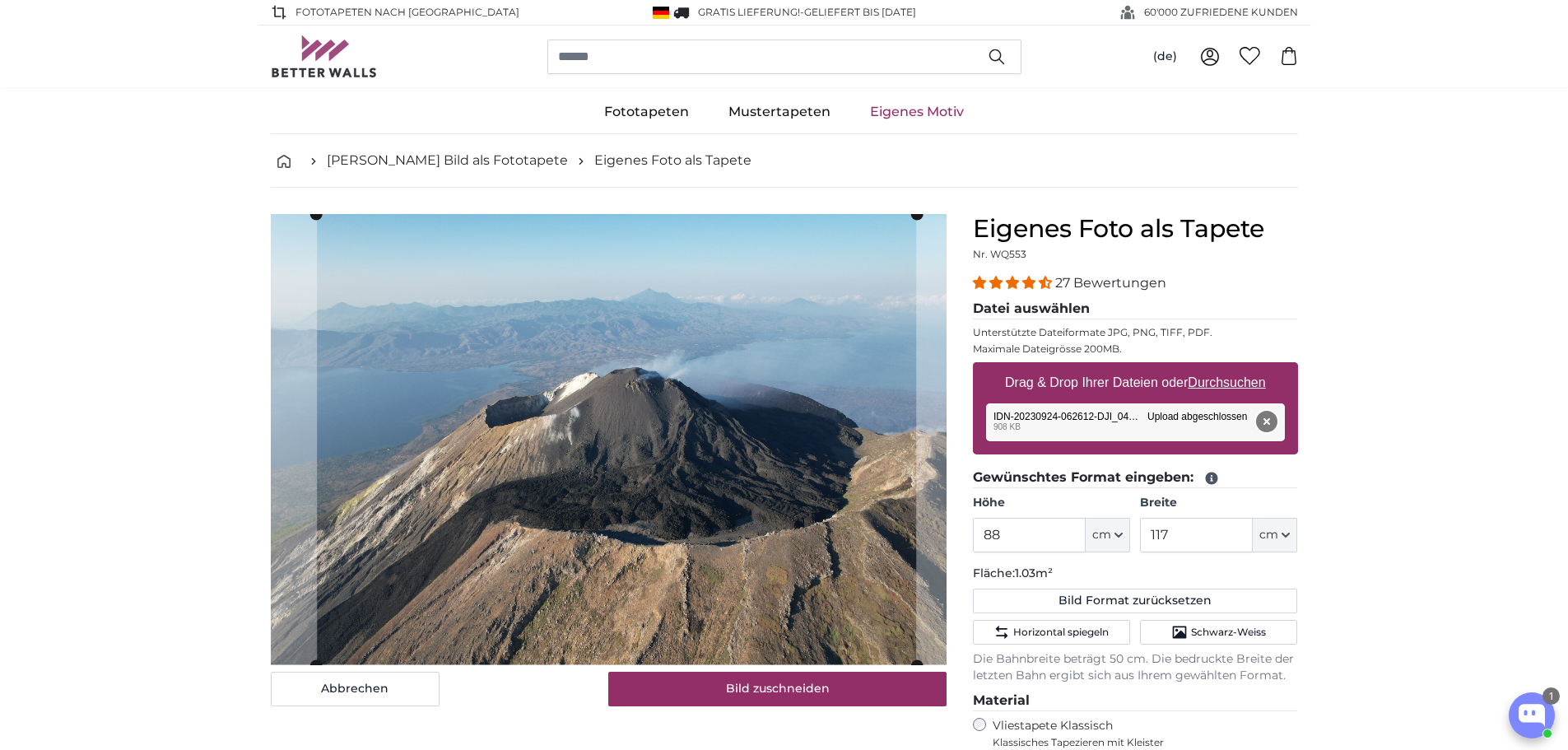
click at [1270, 426] on button "Entfernen" at bounding box center [1266, 422] width 21 height 21
type input "132"
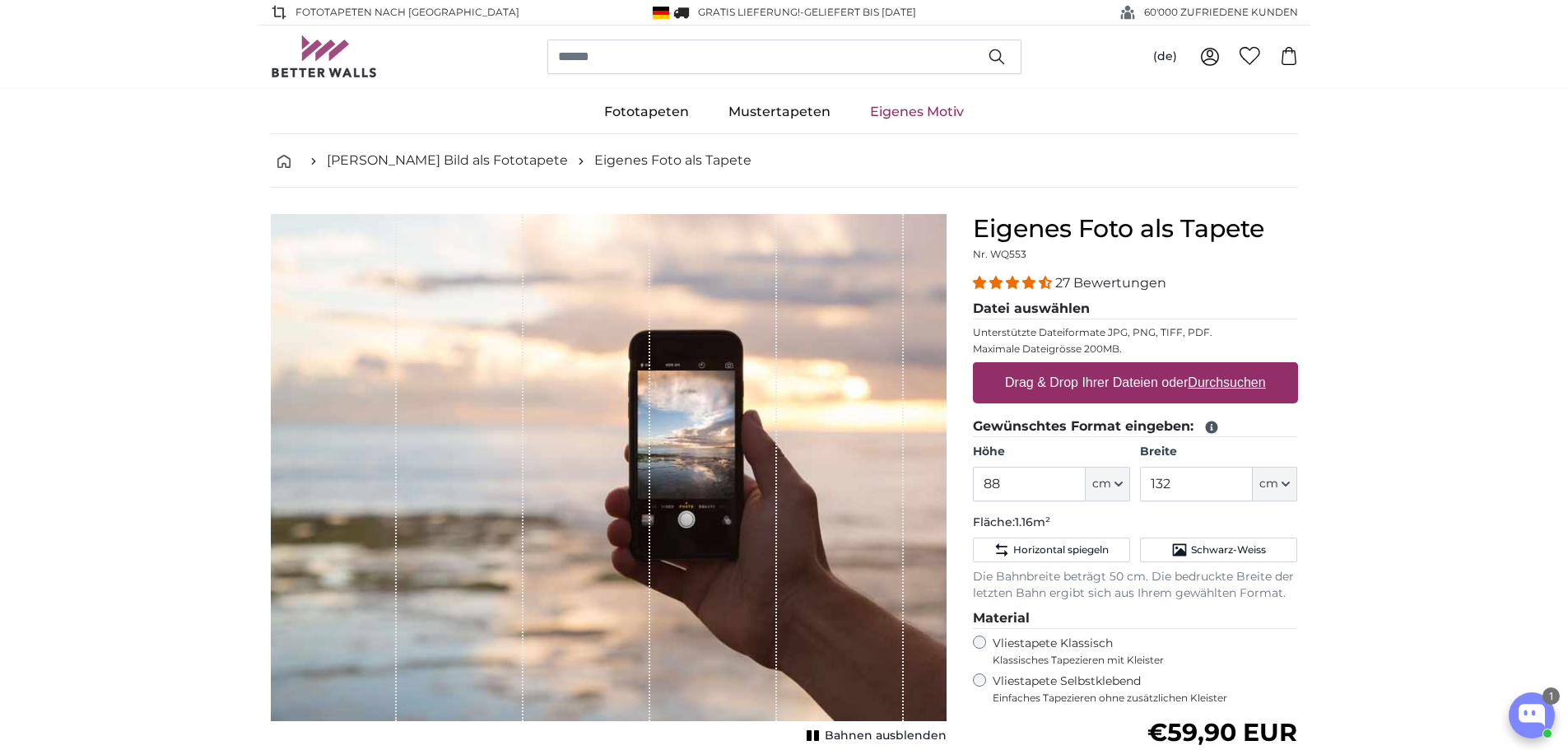
click at [1242, 371] on label "Drag & Drop Ihrer Dateien oder Durchsuchen" at bounding box center [1136, 383] width 274 height 33
click at [1242, 367] on input "Drag & Drop Ihrer Dateien oder Durchsuchen" at bounding box center [1136, 365] width 325 height 5
type input "**********"
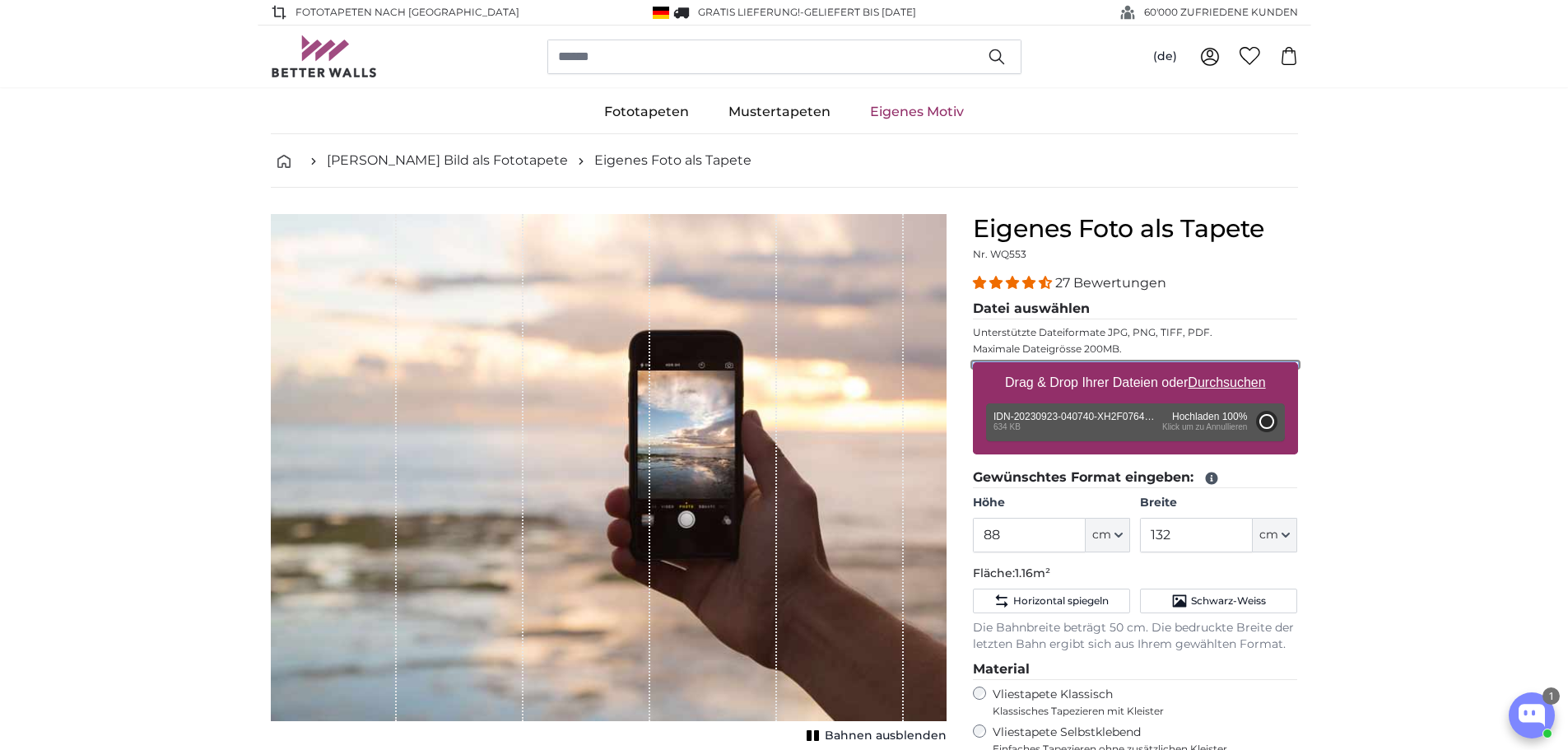
type input "119"
type input "148.8"
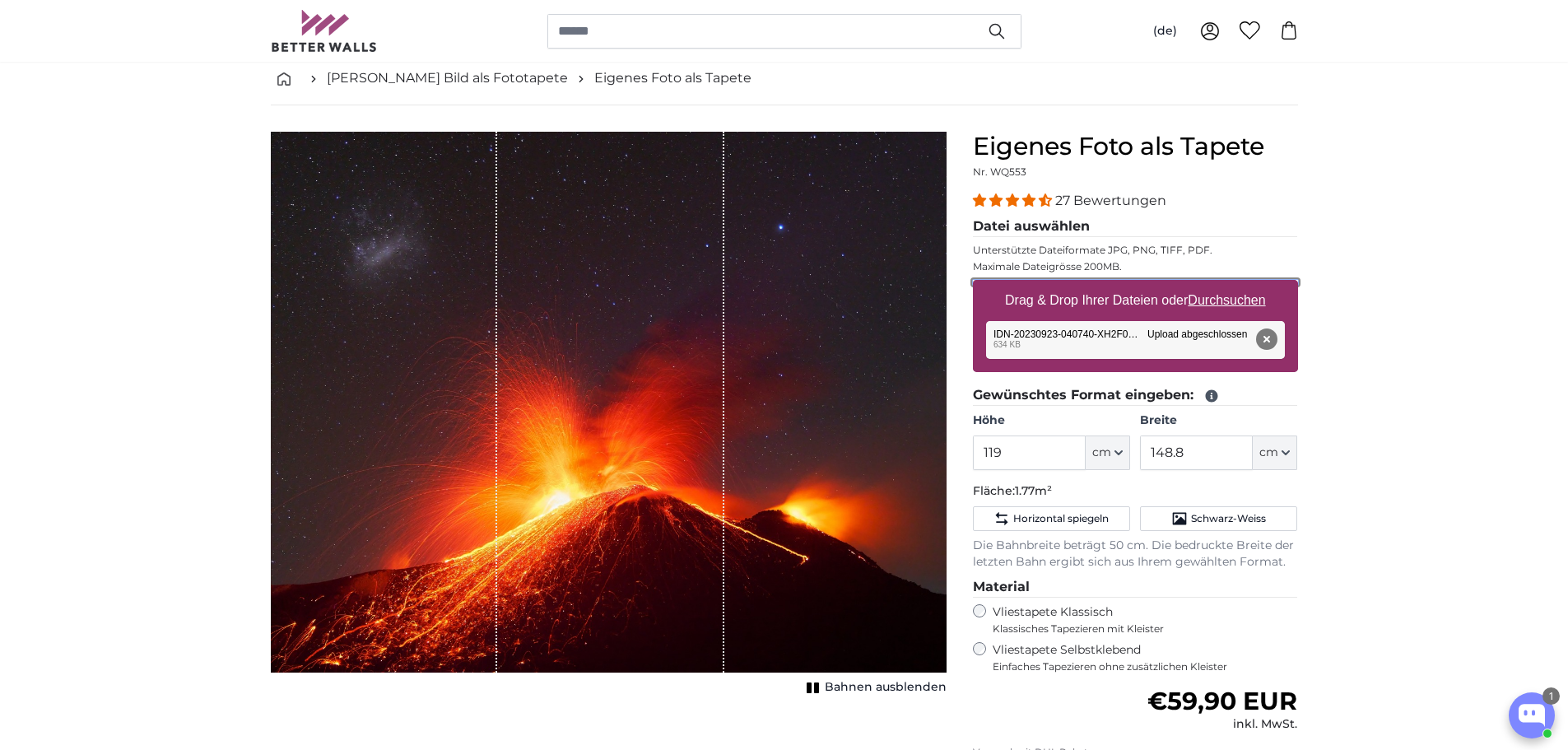
scroll to position [165, 0]
